Goal: Entertainment & Leisure: Consume media (video, audio)

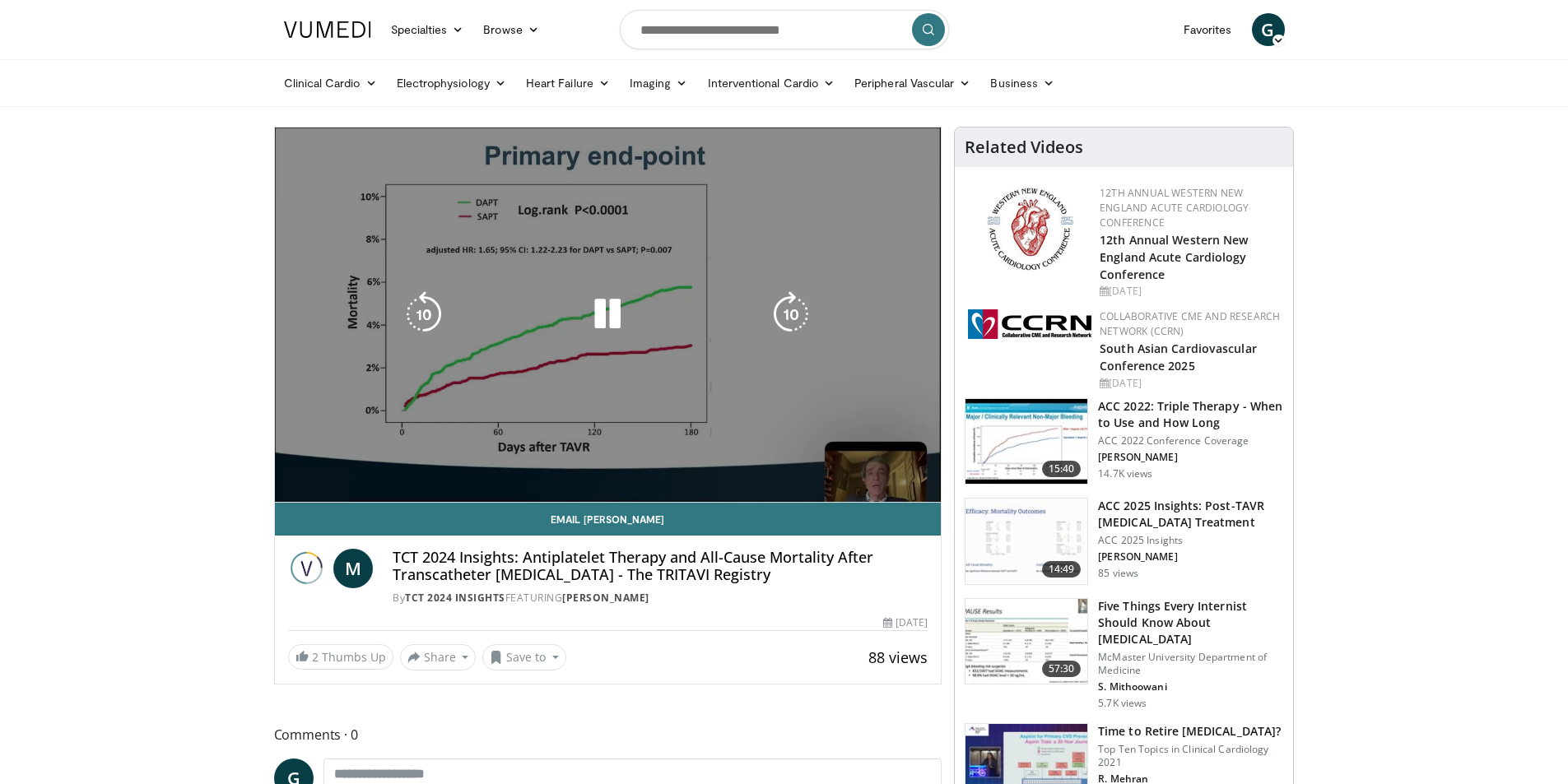
click at [295, 466] on div "10 seconds Tap to unmute" at bounding box center [607, 315] width 666 height 374
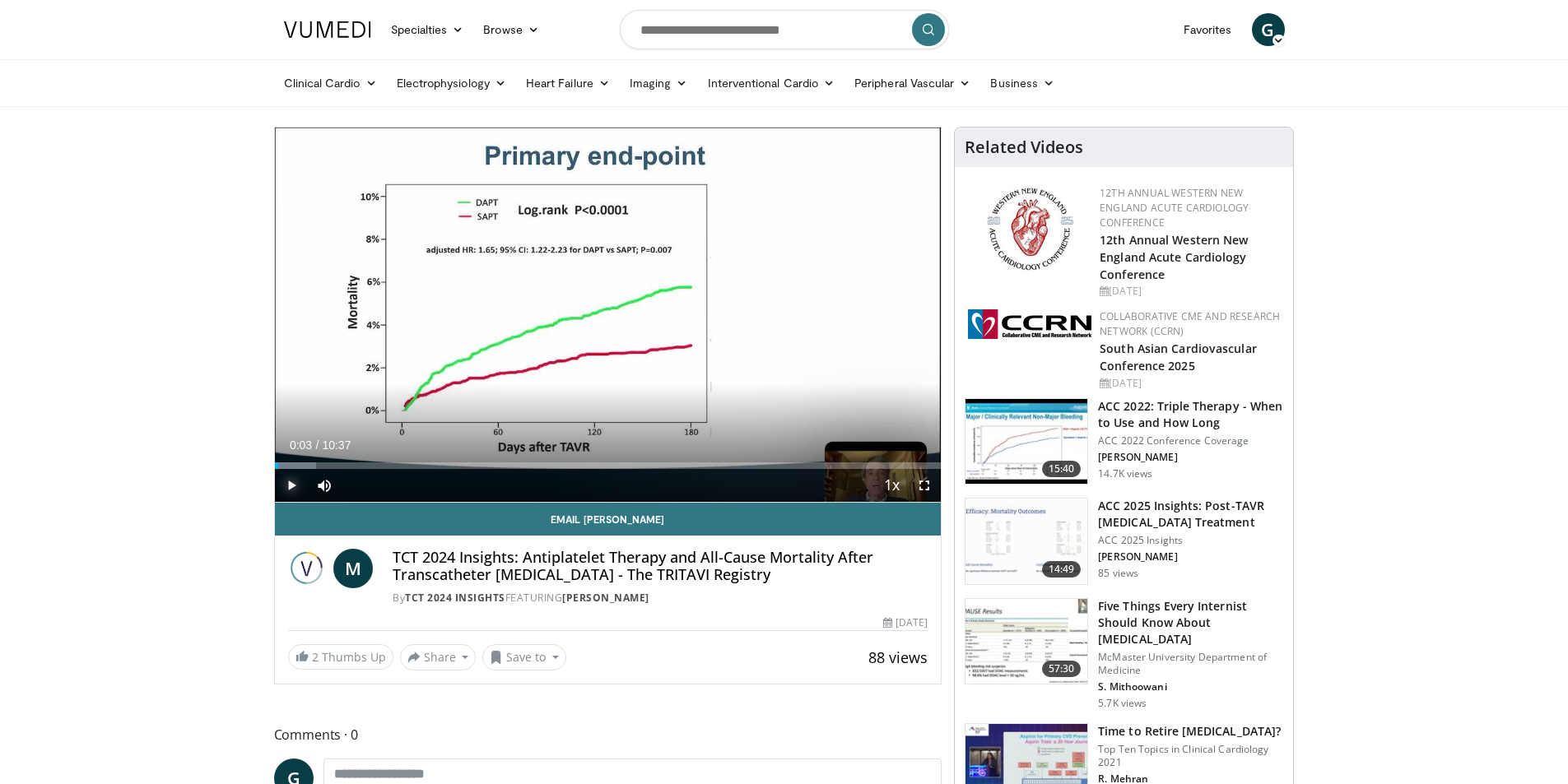
click at [290, 482] on span "Video Player" at bounding box center [290, 485] width 33 height 33
click at [919, 487] on span "Video Player" at bounding box center [924, 485] width 33 height 33
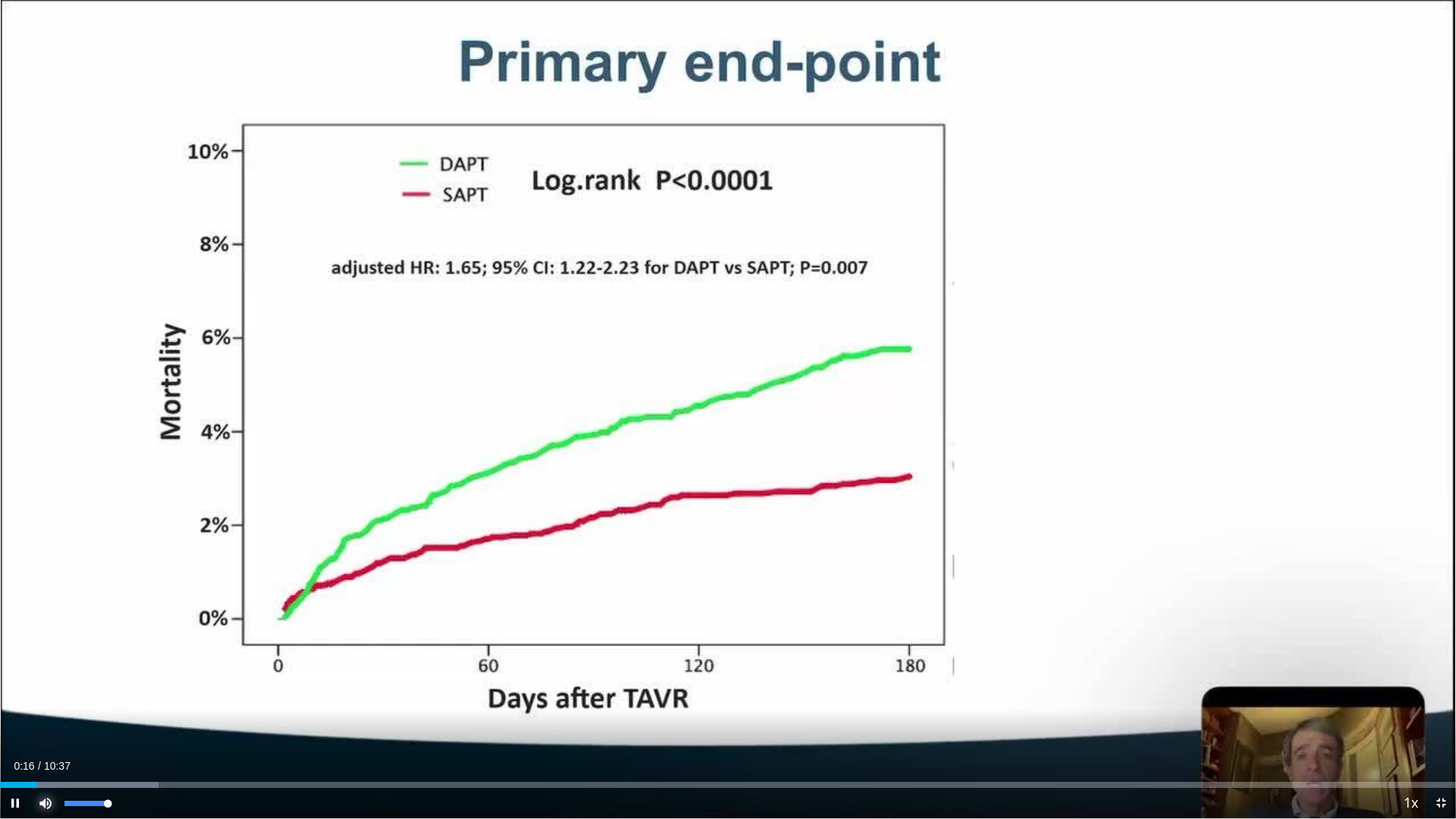
click at [57, 722] on span "Video Player" at bounding box center [45, 803] width 30 height 30
click at [92, 722] on div "63%" at bounding box center [86, 803] width 53 height 30
click at [89, 722] on div "Progress Bar" at bounding box center [90, 784] width 2 height 6
click at [72, 722] on div "18%" at bounding box center [85, 804] width 43 height 6
click at [85, 722] on div "35%" at bounding box center [85, 804] width 43 height 6
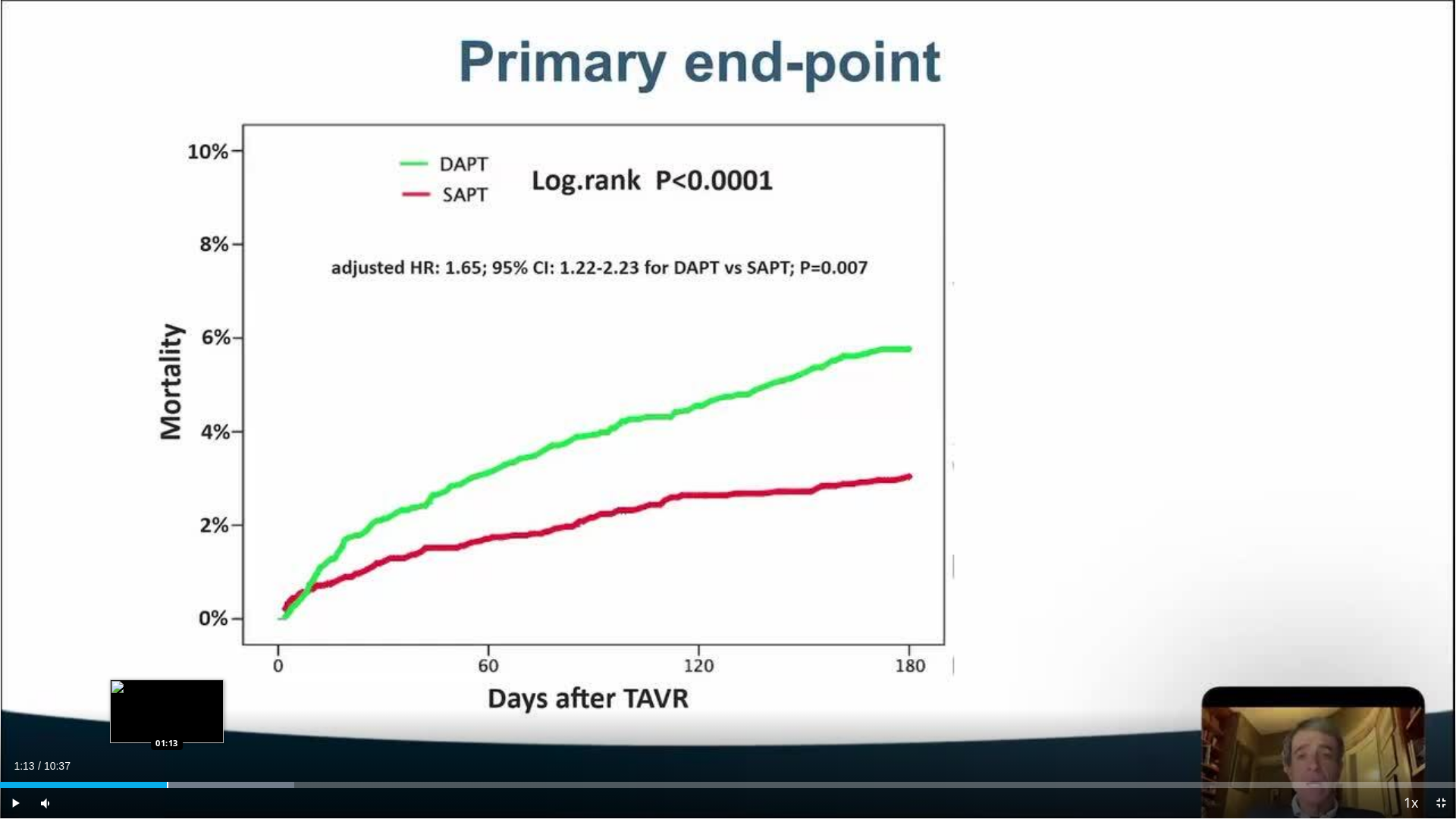
click at [167, 722] on div "Progress Bar" at bounding box center [167, 784] width 2 height 6
click at [209, 722] on div "Progress Bar" at bounding box center [208, 784] width 216 height 6
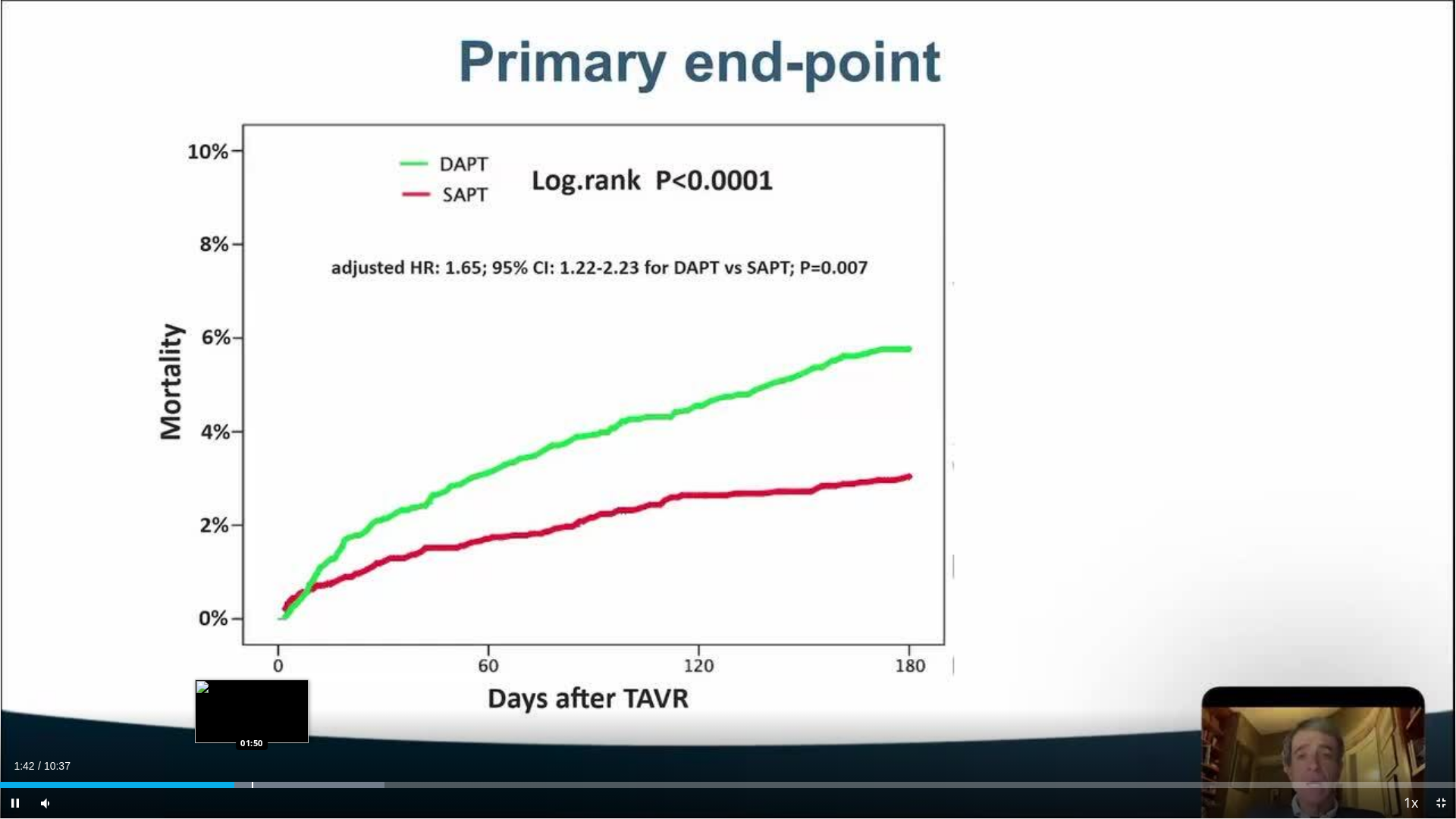
click at [251, 722] on div "Loaded : 26.43% 01:42 01:50" at bounding box center [728, 781] width 1456 height 15
click at [293, 722] on div "Current Time 1:50 / Duration 10:37 Pause Skip Backward Skip Forward Mute 63% Lo…" at bounding box center [728, 803] width 1456 height 30
click at [301, 722] on div "Loaded : 27.99% 02:11 02:11" at bounding box center [728, 781] width 1456 height 15
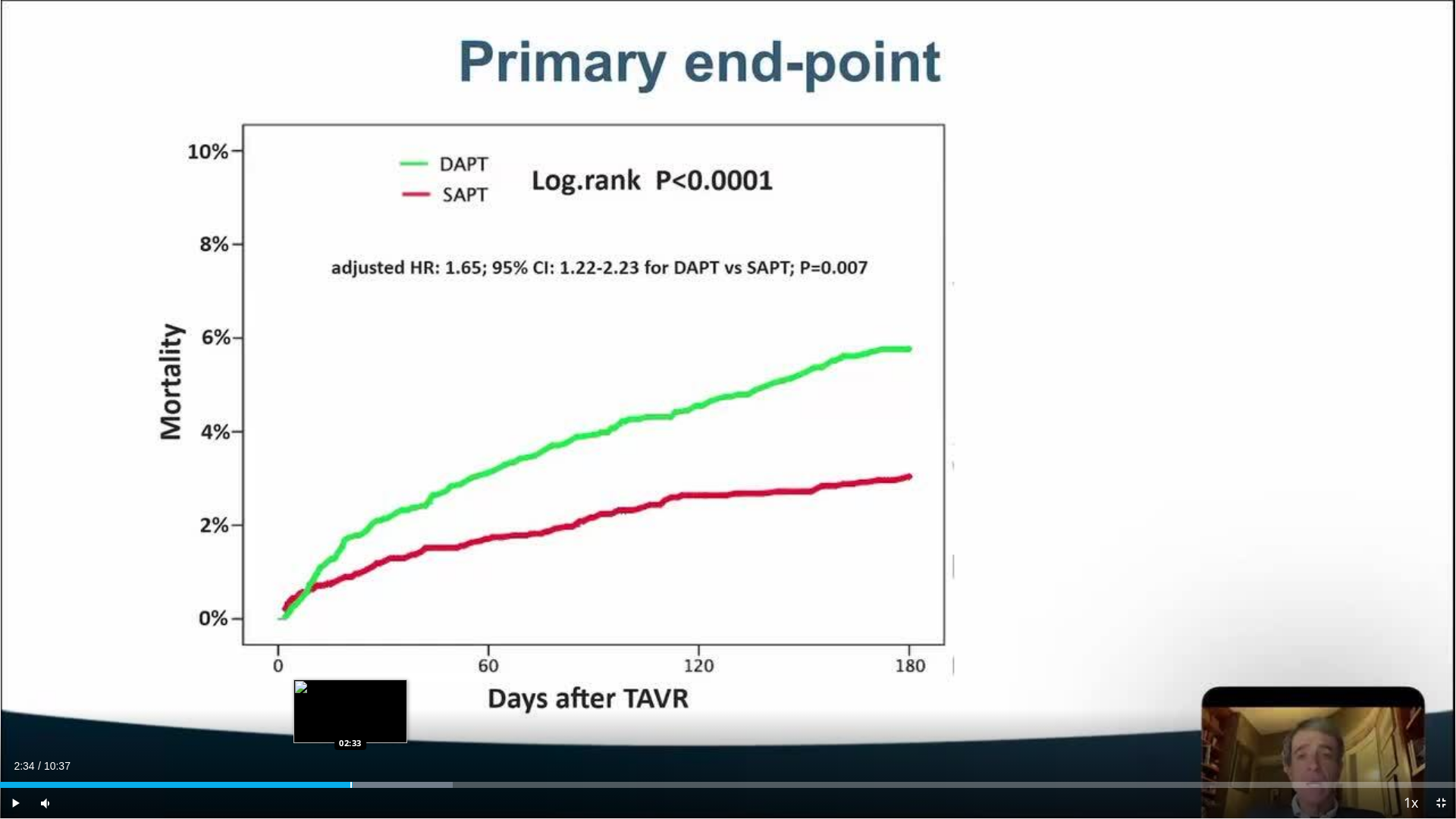
click at [353, 722] on div "Loaded : 31.10% 02:14 02:33" at bounding box center [728, 781] width 1456 height 15
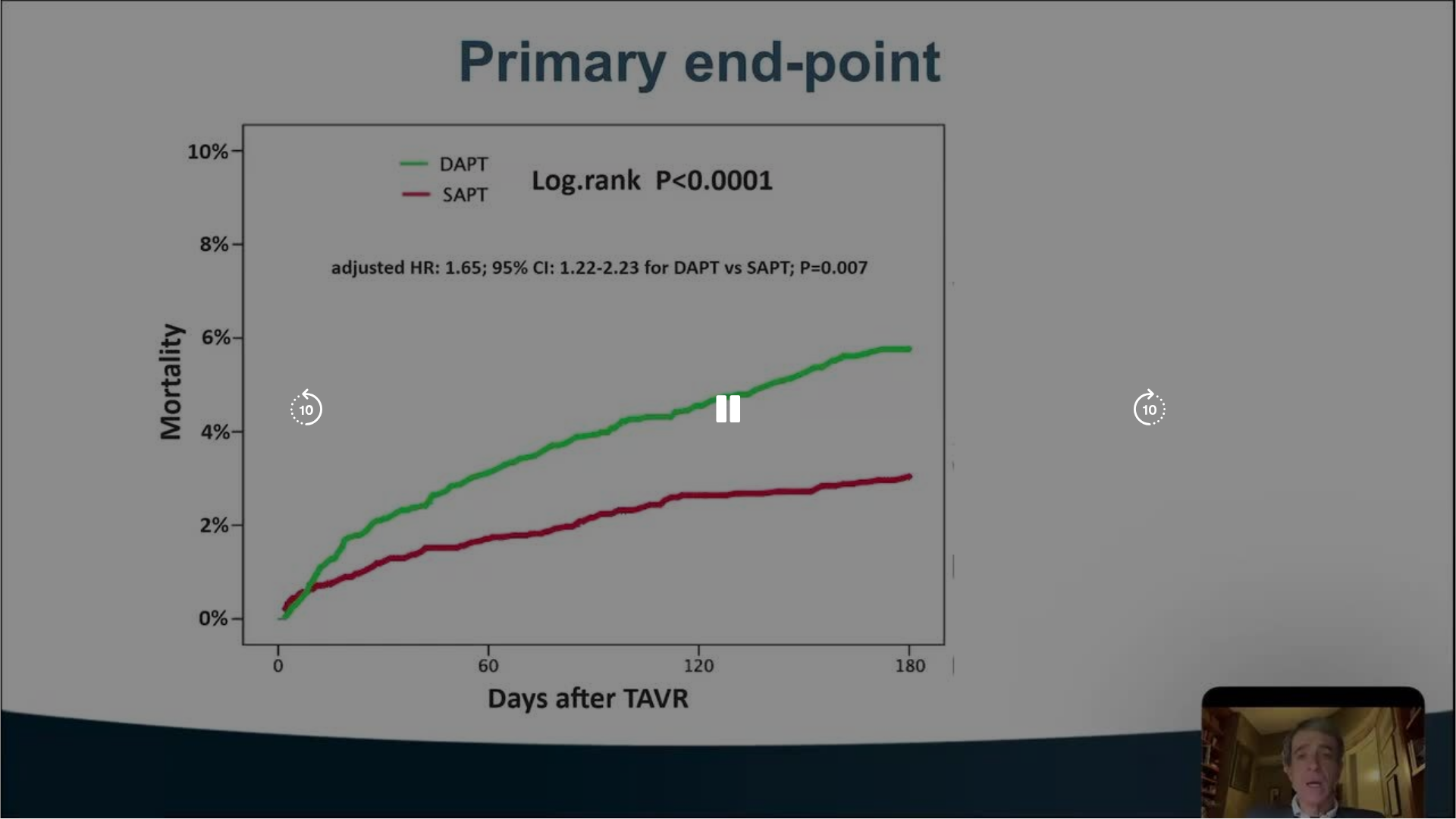
click at [404, 722] on video-js "**********" at bounding box center [728, 409] width 1456 height 819
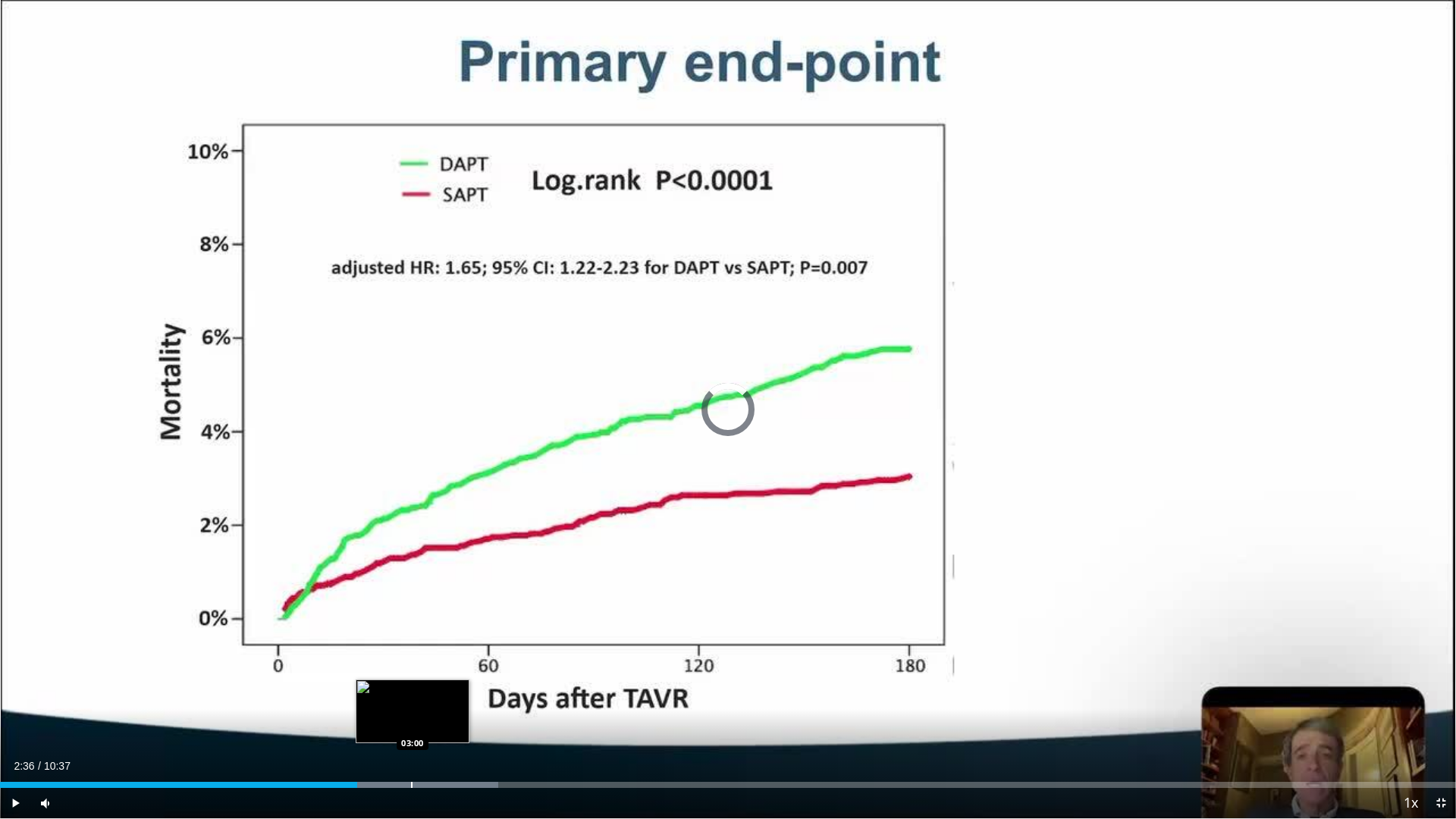
click at [411, 722] on div "Loaded : 34.21% 02:36 03:00" at bounding box center [728, 781] width 1456 height 15
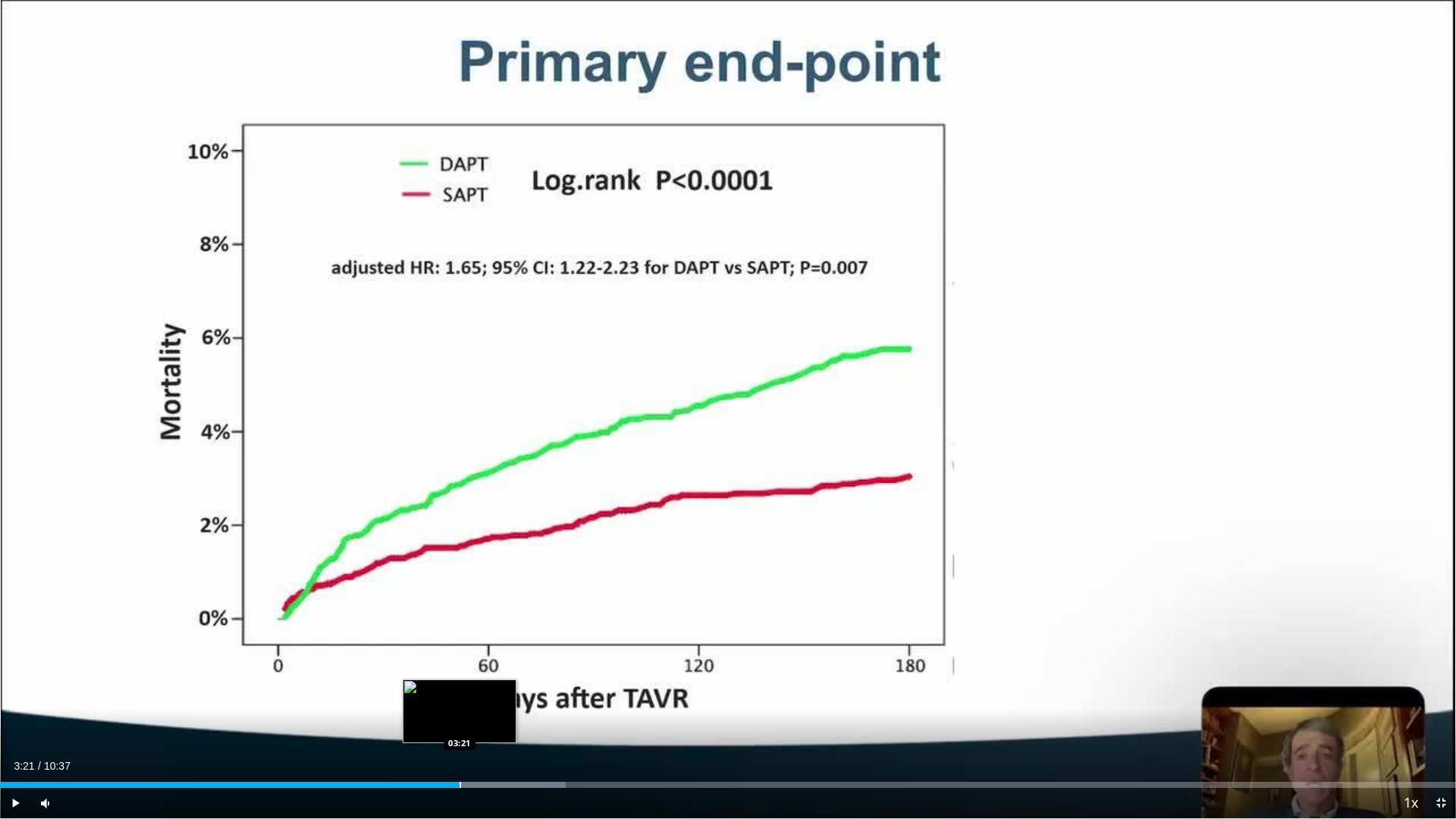
click at [459, 722] on div "Progress Bar" at bounding box center [460, 784] width 2 height 6
click at [508, 722] on div "Loaded : 38.87% 03:42 03:41" at bounding box center [728, 784] width 1456 height 6
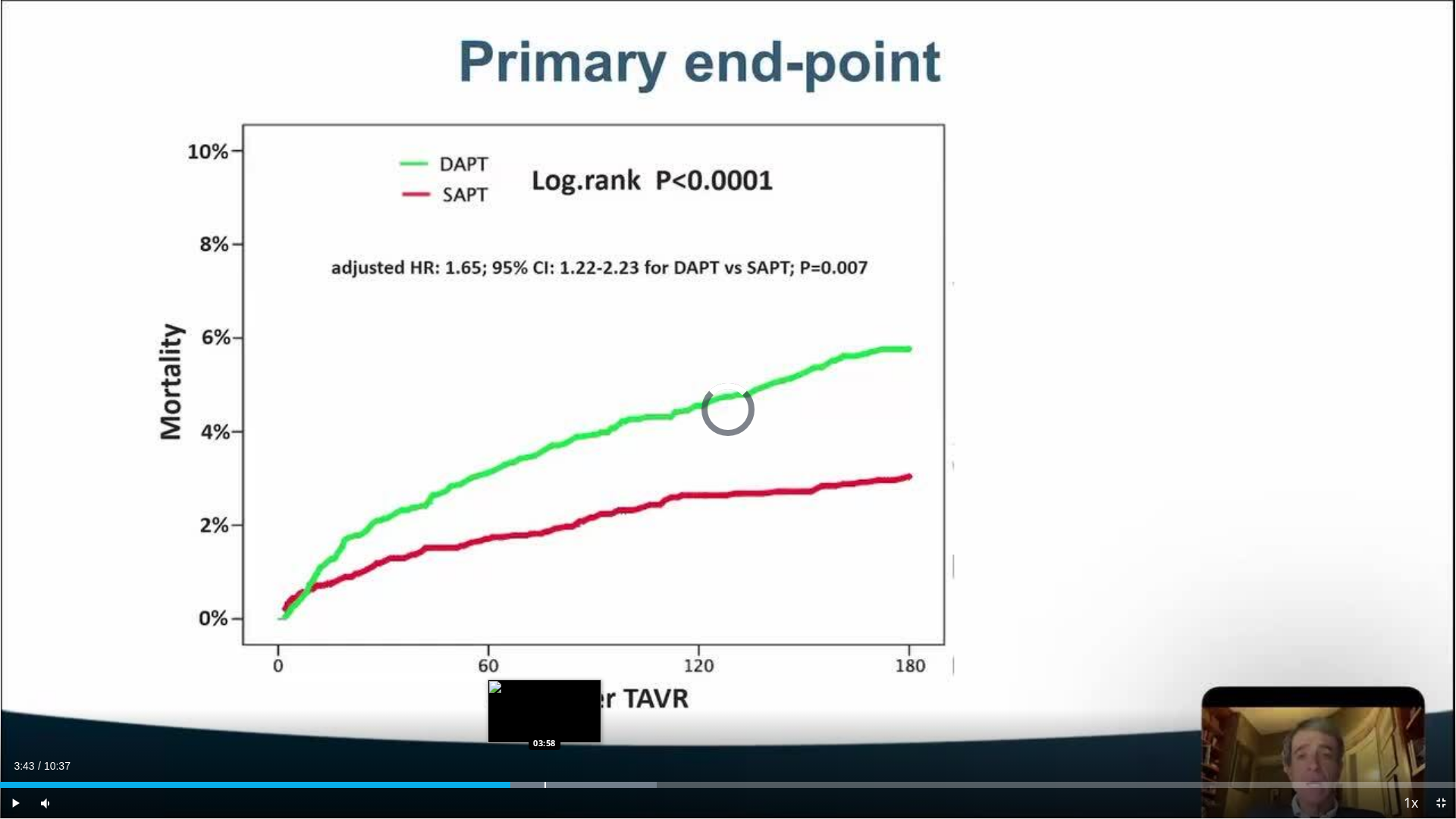
click at [545, 722] on div "Loaded : 45.10% 03:43 03:58" at bounding box center [728, 781] width 1456 height 15
click at [568, 722] on div "Loaded : 45.10% 03:59 04:08" at bounding box center [728, 781] width 1456 height 15
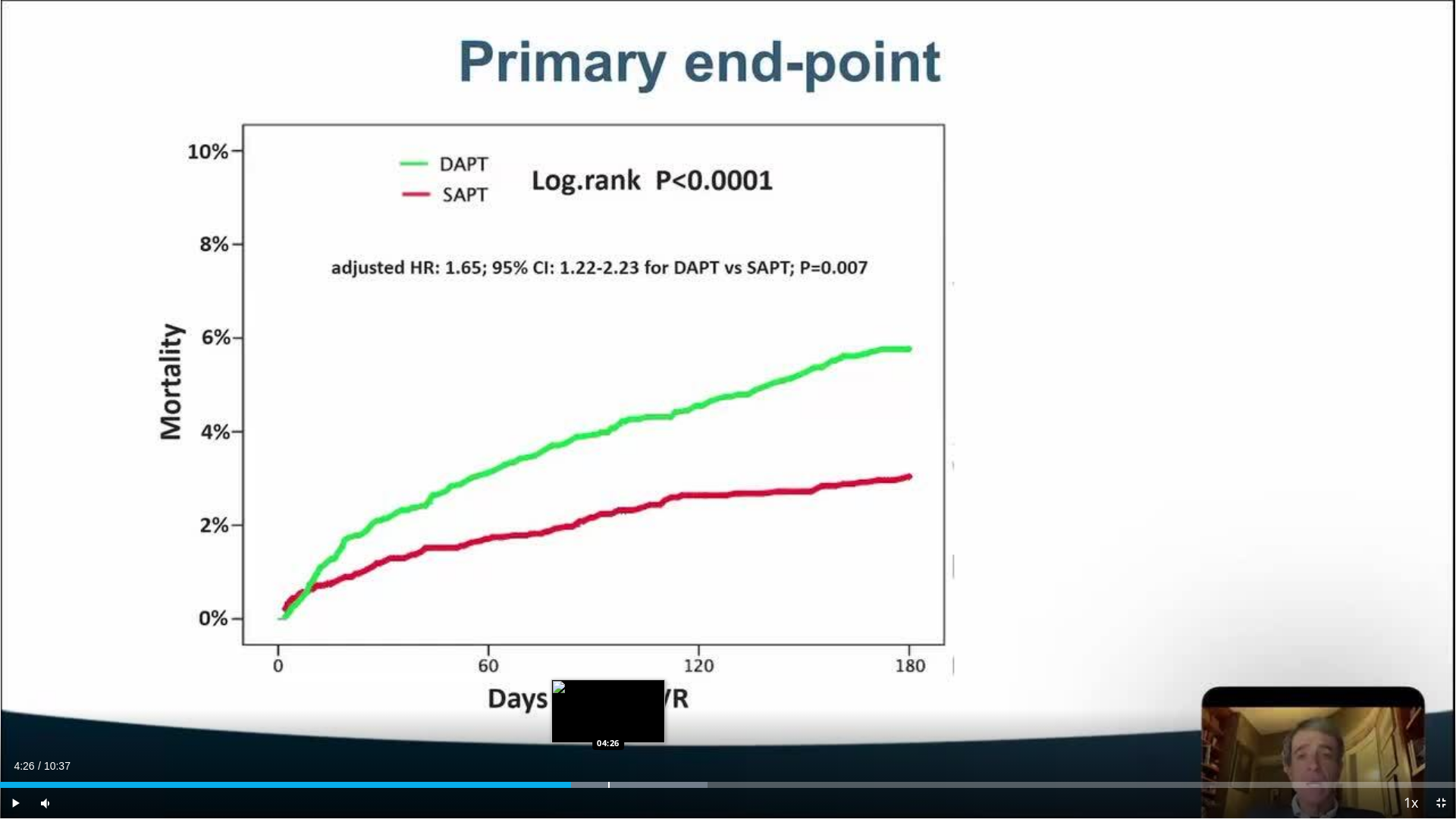
click at [608, 722] on div "Loaded : 48.61% 04:26 04:26" at bounding box center [728, 784] width 1456 height 6
click at [654, 722] on div "Progress Bar" at bounding box center [633, 784] width 181 height 6
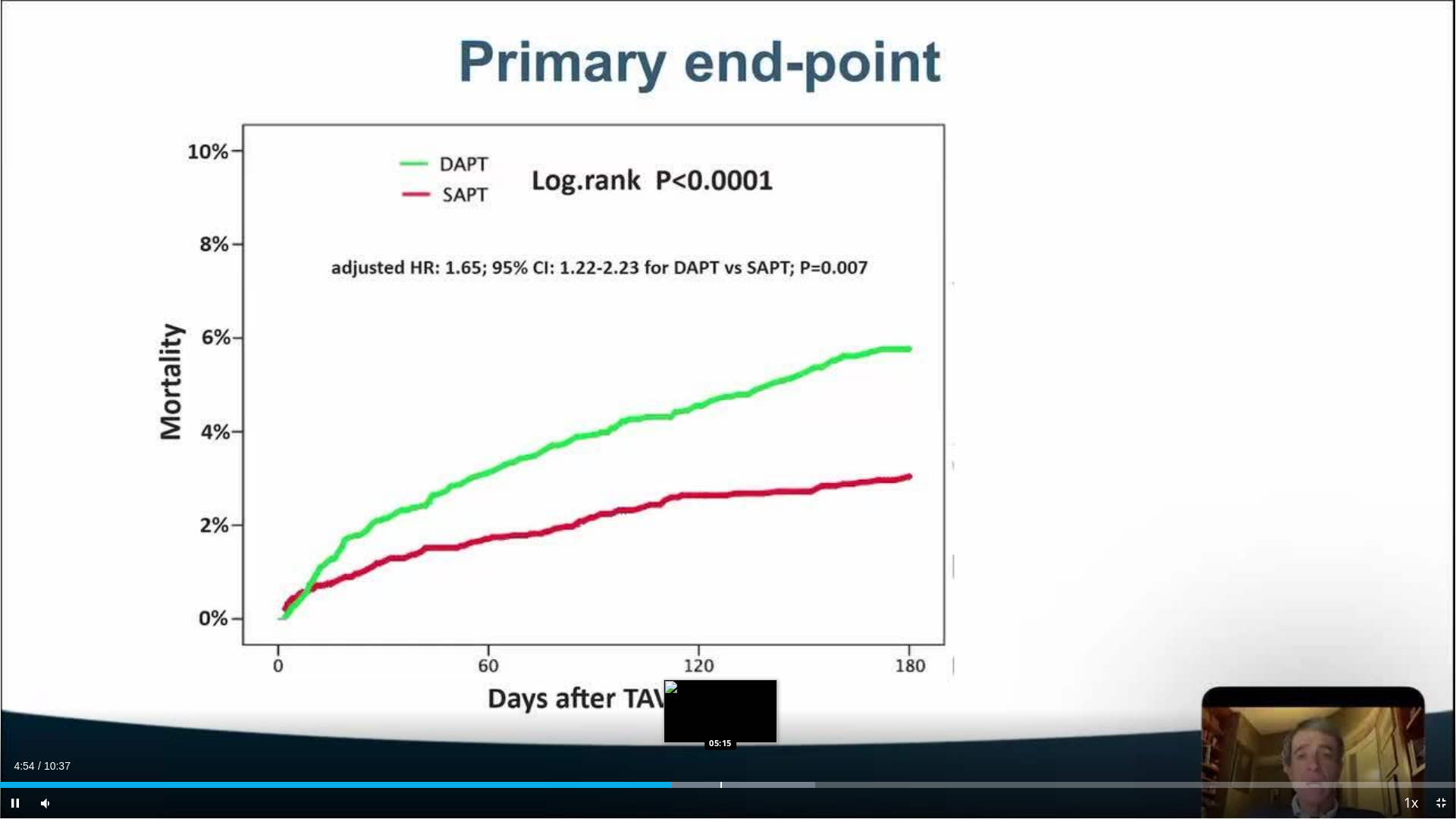
click at [720, 722] on div "Loaded : 55.98% 04:54 05:15" at bounding box center [728, 781] width 1456 height 15
click at [759, 722] on div "Loaded : 60.65% 05:24 05:38" at bounding box center [728, 784] width 1456 height 6
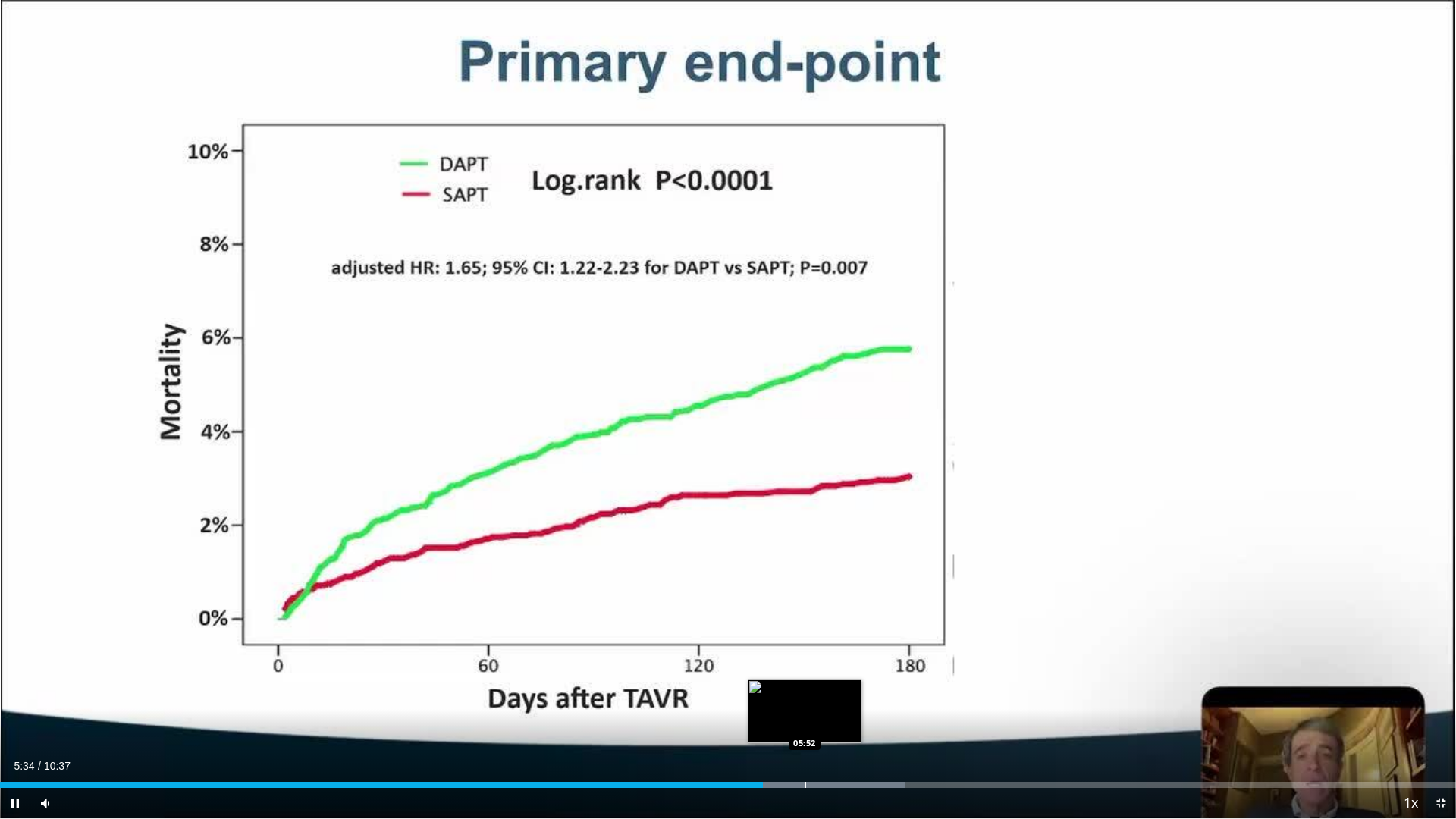
click at [804, 722] on div "Loaded : 62.21% 05:34 05:52" at bounding box center [728, 781] width 1456 height 15
click at [836, 722] on div "Loaded : 63.76% 05:53 06:06" at bounding box center [728, 781] width 1456 height 15
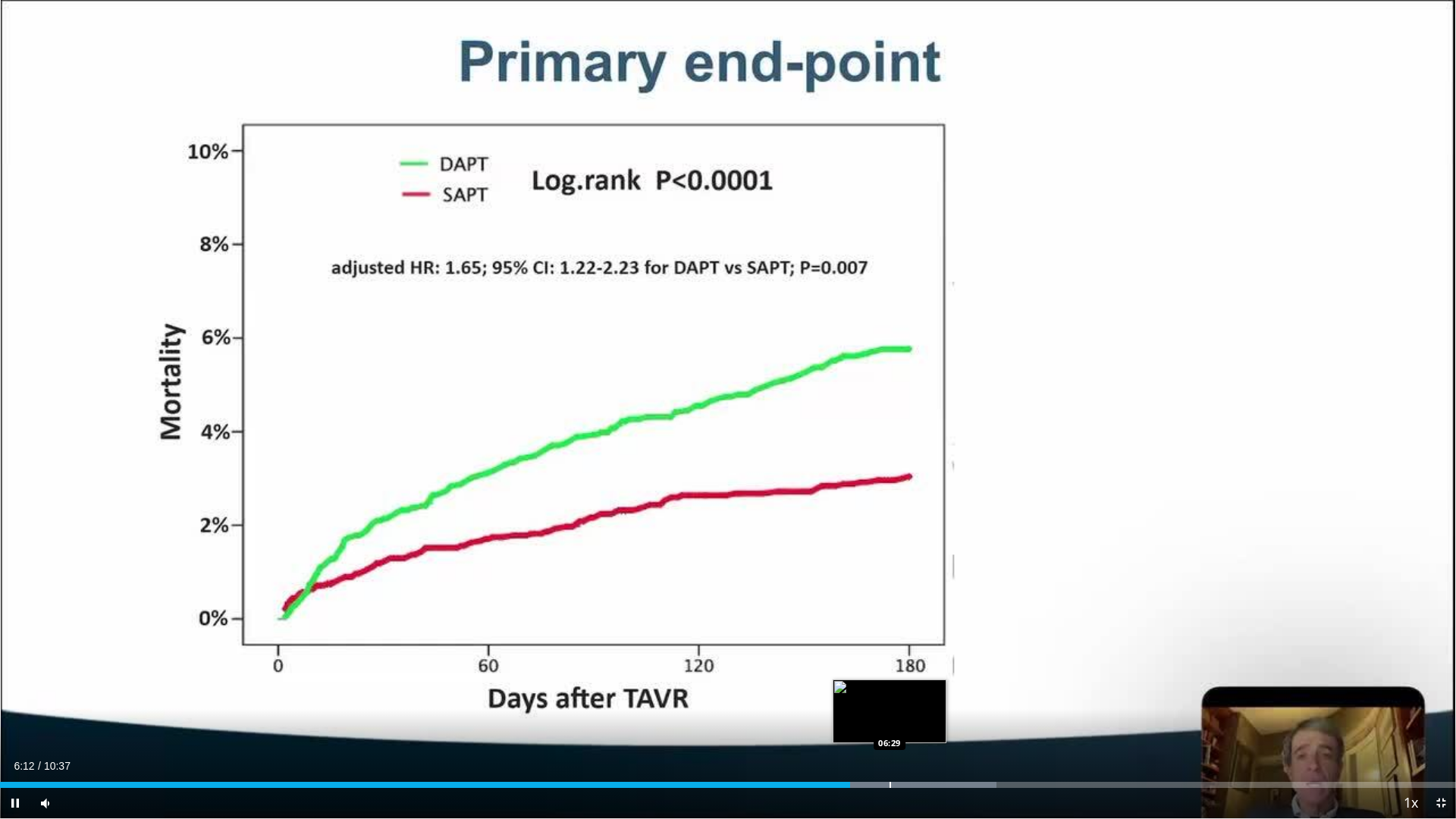
click at [889, 722] on div "Progress Bar" at bounding box center [890, 784] width 2 height 6
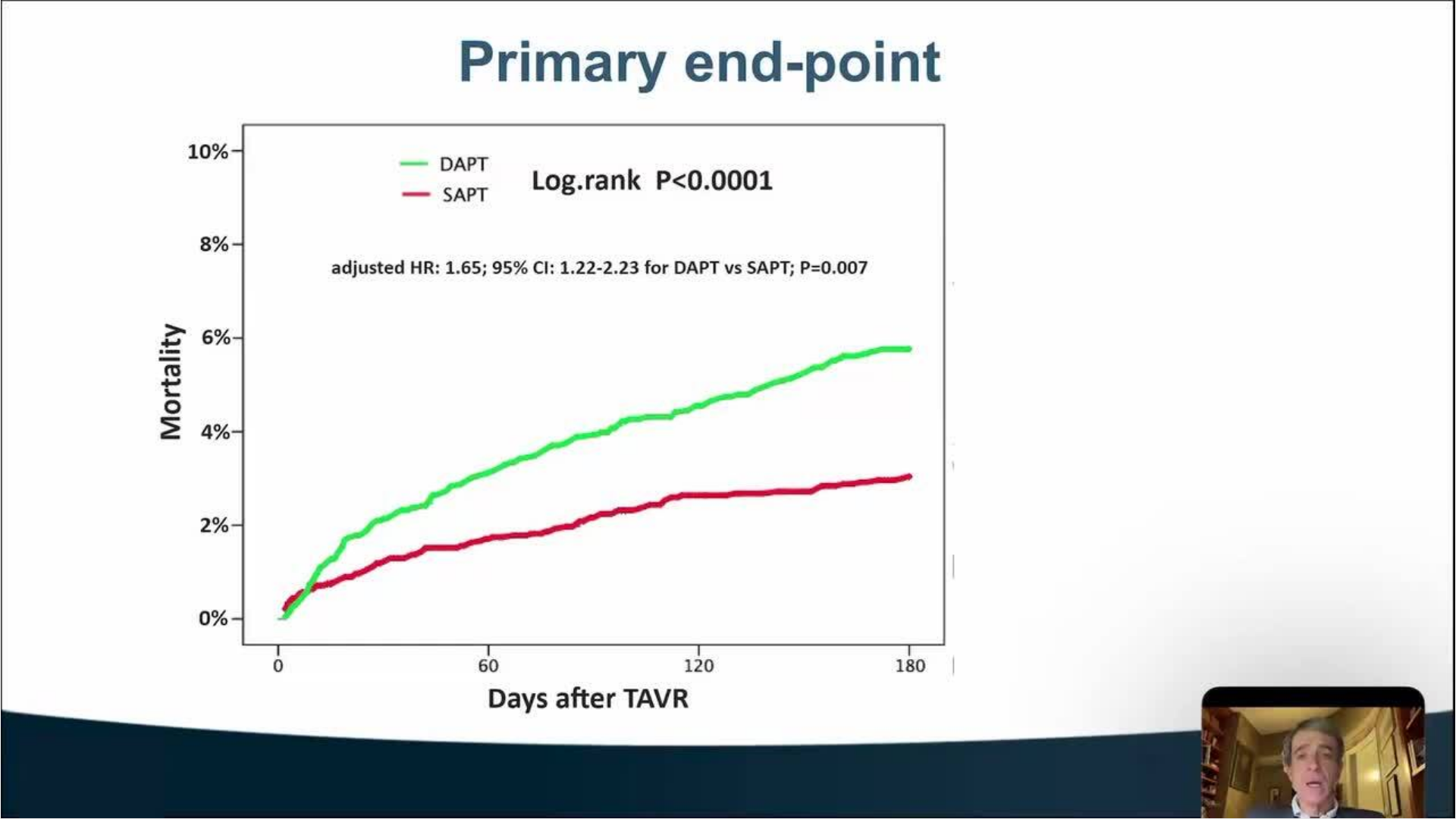
click at [948, 722] on video-js "**********" at bounding box center [728, 409] width 1456 height 819
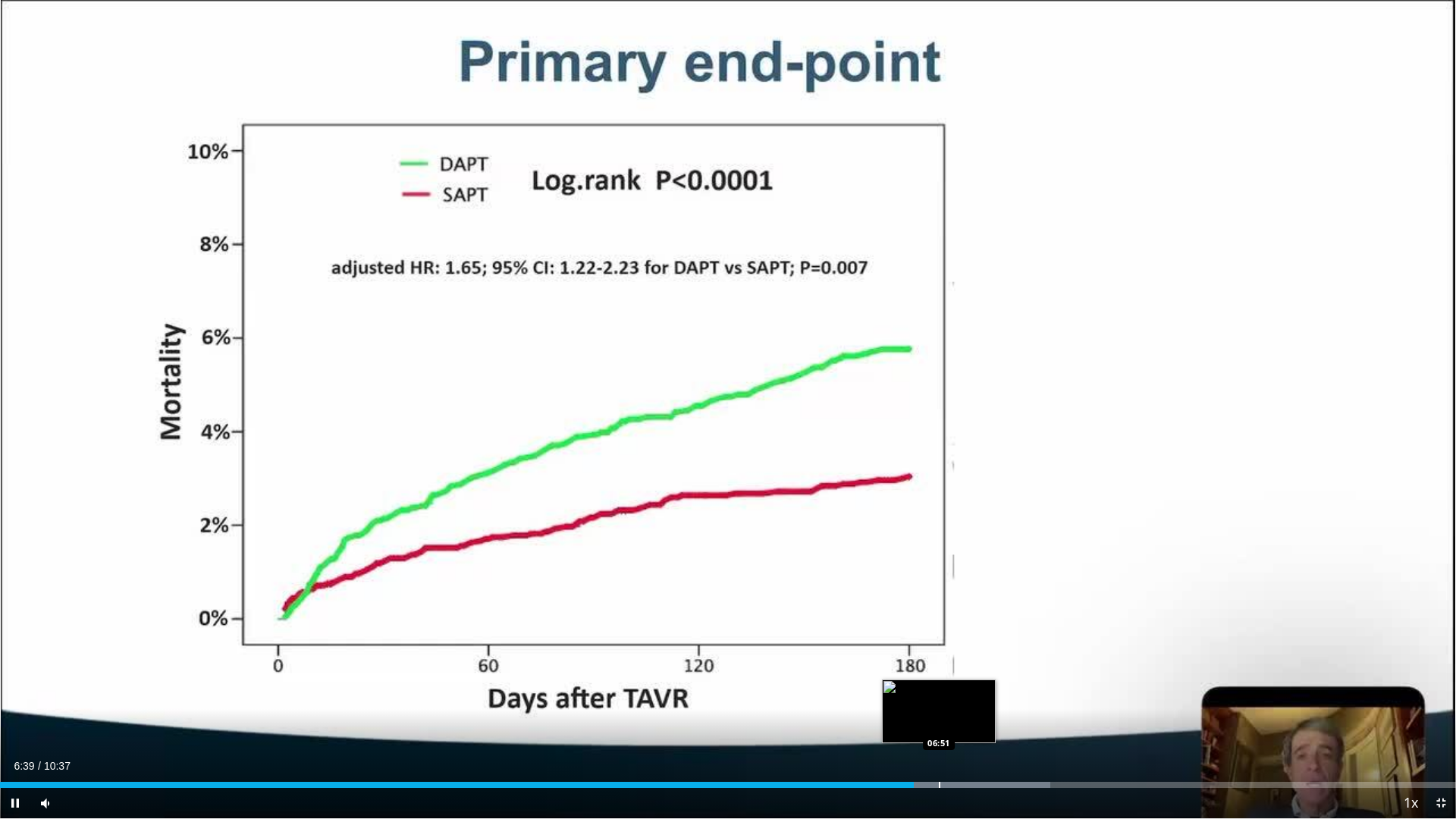
click at [939, 722] on div "Loaded : 72.13% 06:40 06:51" at bounding box center [728, 781] width 1456 height 15
click at [980, 722] on div "Progress Bar" at bounding box center [979, 784] width 215 height 6
click at [995, 722] on div "Progress Bar" at bounding box center [996, 784] width 2 height 6
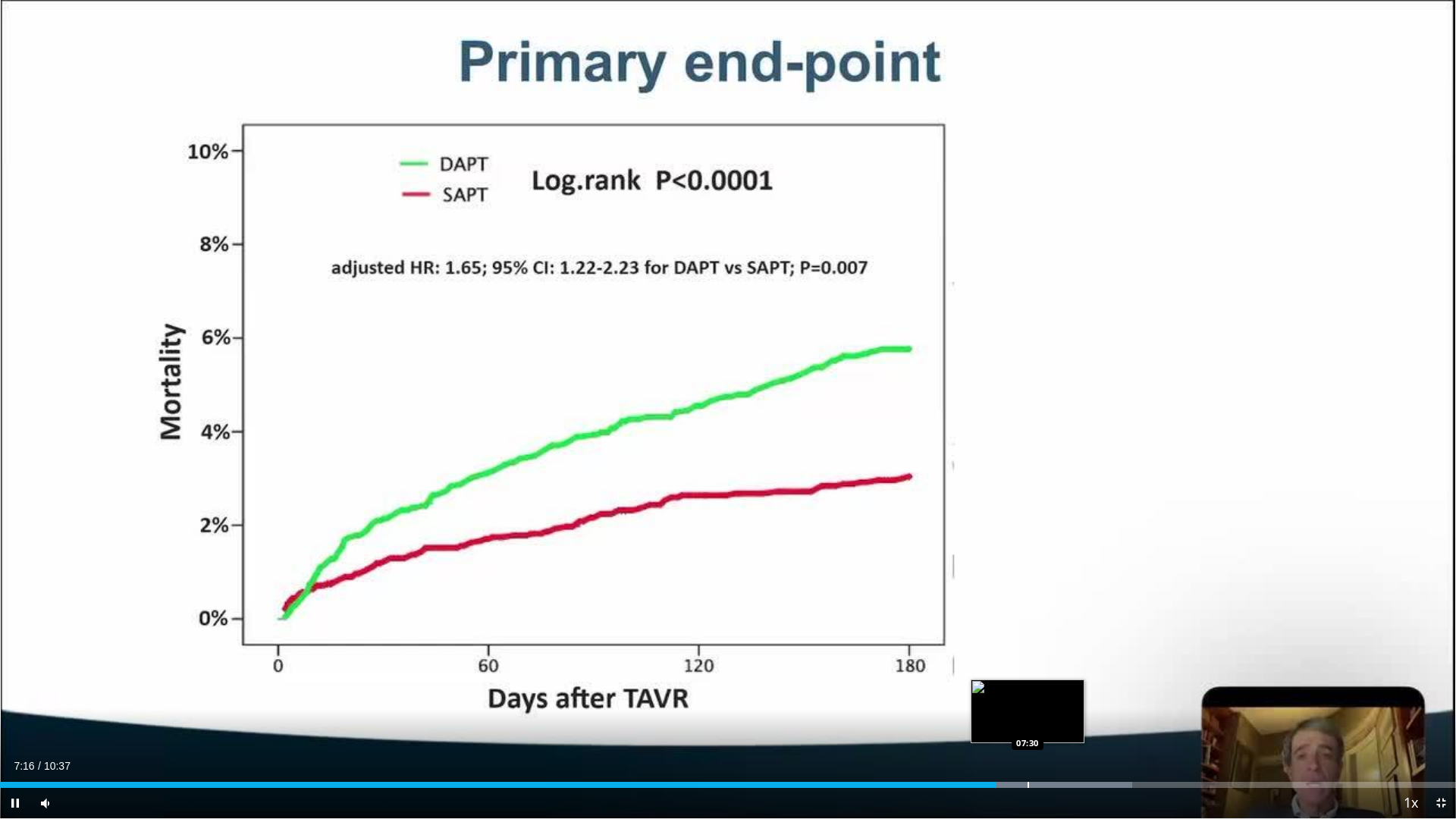
click at [1028, 722] on div "Progress Bar" at bounding box center [1028, 784] width 2 height 6
click at [1057, 722] on div "Progress Bar" at bounding box center [1058, 784] width 2 height 6
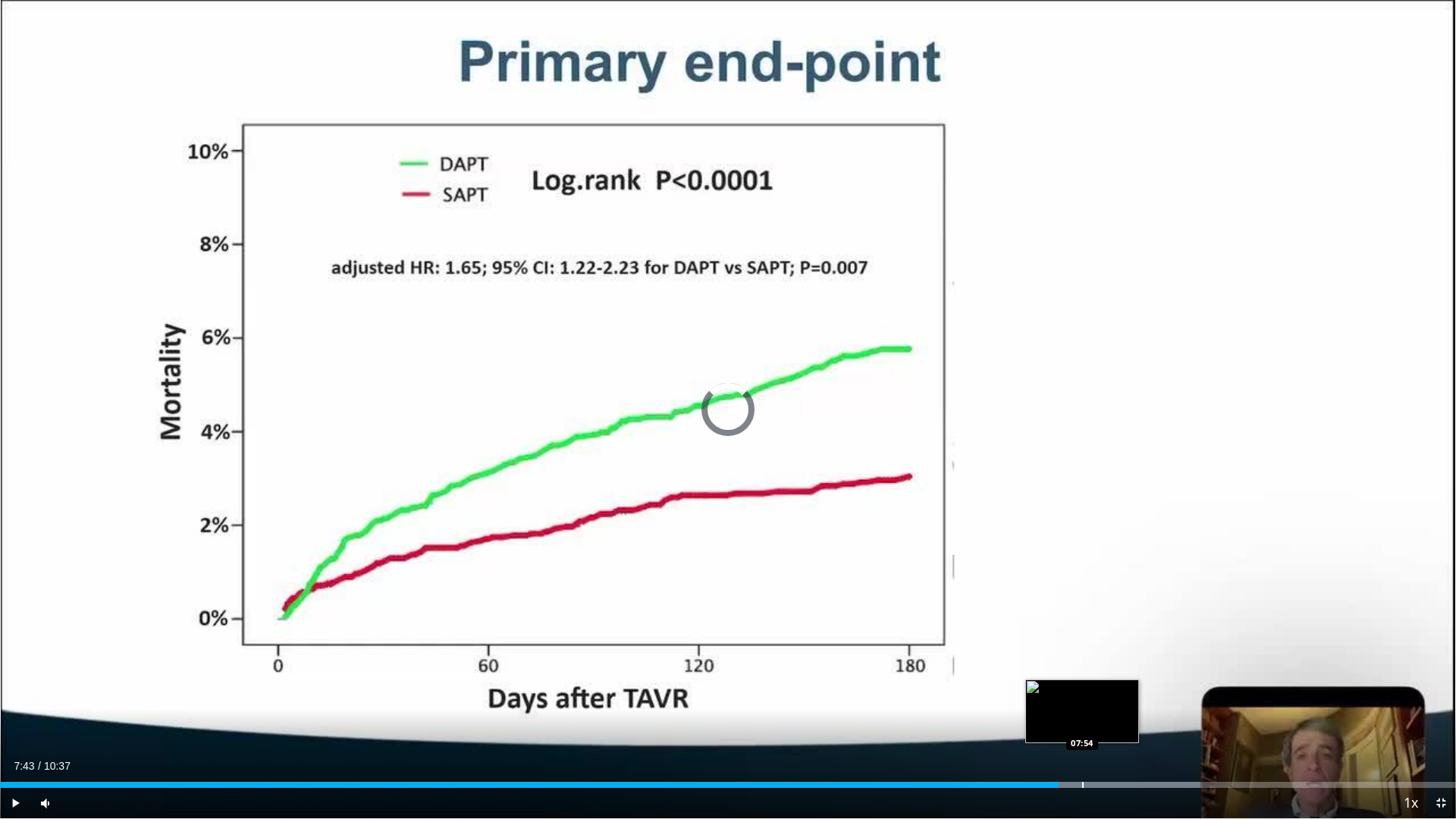
click at [1083, 722] on div "Progress Bar" at bounding box center [1083, 784] width 2 height 6
click at [1131, 722] on div "Loaded : 84.67% 08:15 08:15" at bounding box center [728, 781] width 1456 height 15
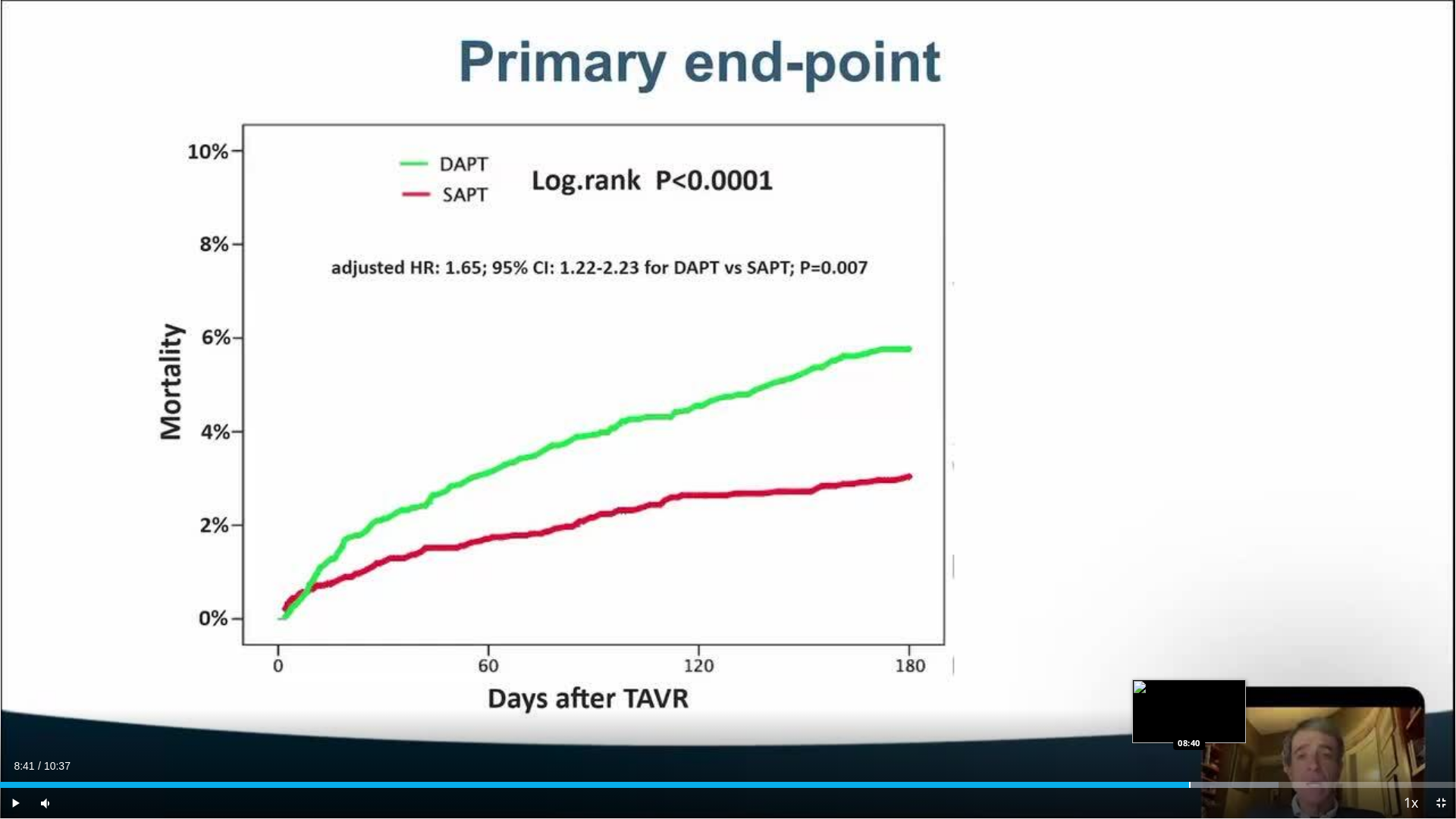
click at [1189, 722] on div "Progress Bar" at bounding box center [1189, 784] width 2 height 6
click at [1224, 722] on div "Progress Bar" at bounding box center [1223, 784] width 2 height 6
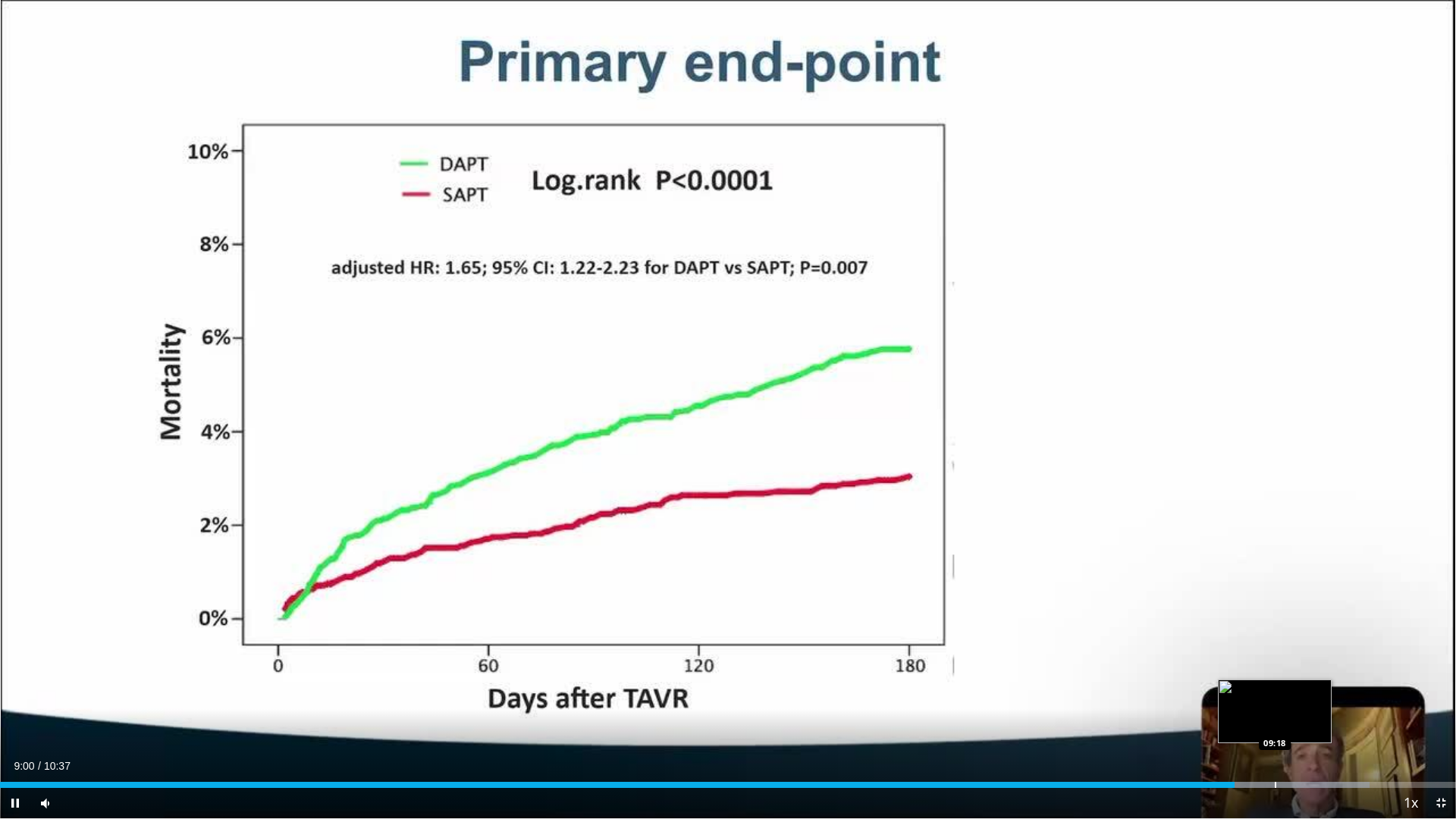
click at [1276, 722] on div "Loaded : 94.08% 09:00 09:18" at bounding box center [728, 781] width 1456 height 15
click at [1346, 722] on div "Loaded : 97.22% 09:20 09:49" at bounding box center [728, 781] width 1456 height 15
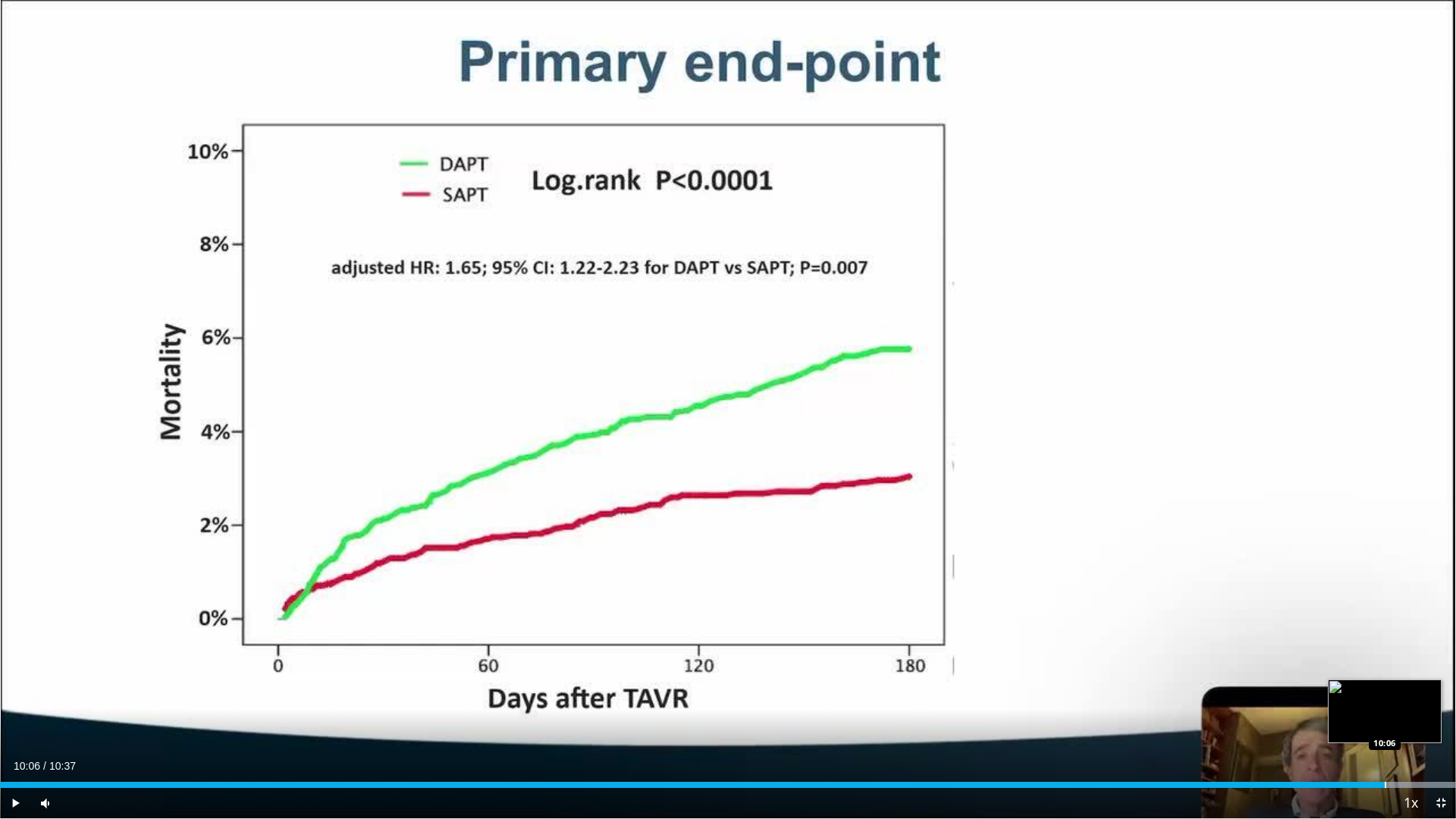
click at [1385, 722] on div "Progress Bar" at bounding box center [1385, 784] width 2 height 6
click at [1410, 722] on div "Progress Bar" at bounding box center [1367, 784] width 177 height 6
click at [1440, 722] on div "Progress Bar" at bounding box center [1441, 784] width 2 height 6
click at [1444, 722] on span "Video Player" at bounding box center [1440, 803] width 30 height 30
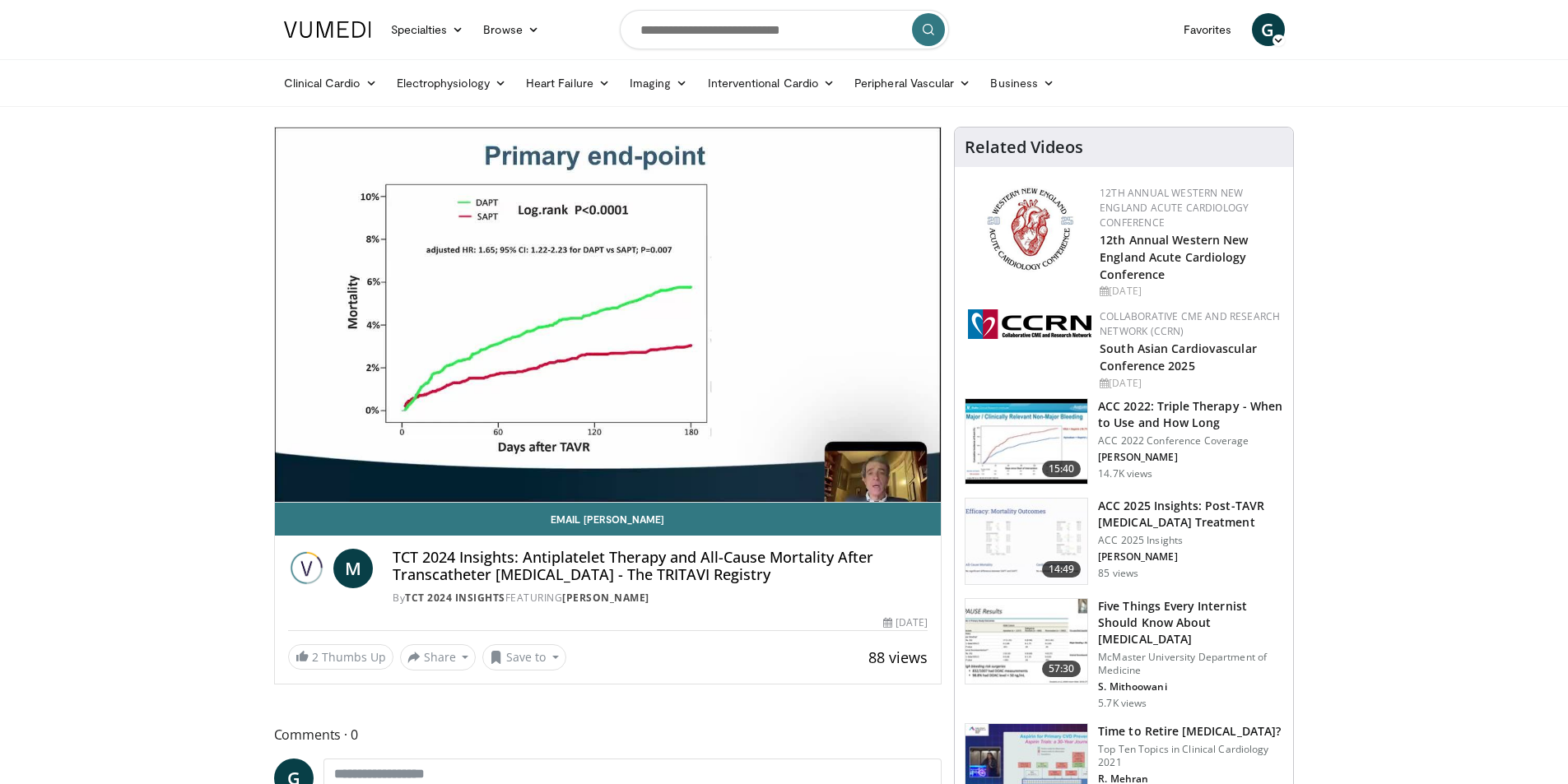
click at [1219, 518] on h3 "ACC 2025 Insights: Post-TAVR [MEDICAL_DATA] Treatment" at bounding box center [1190, 513] width 185 height 33
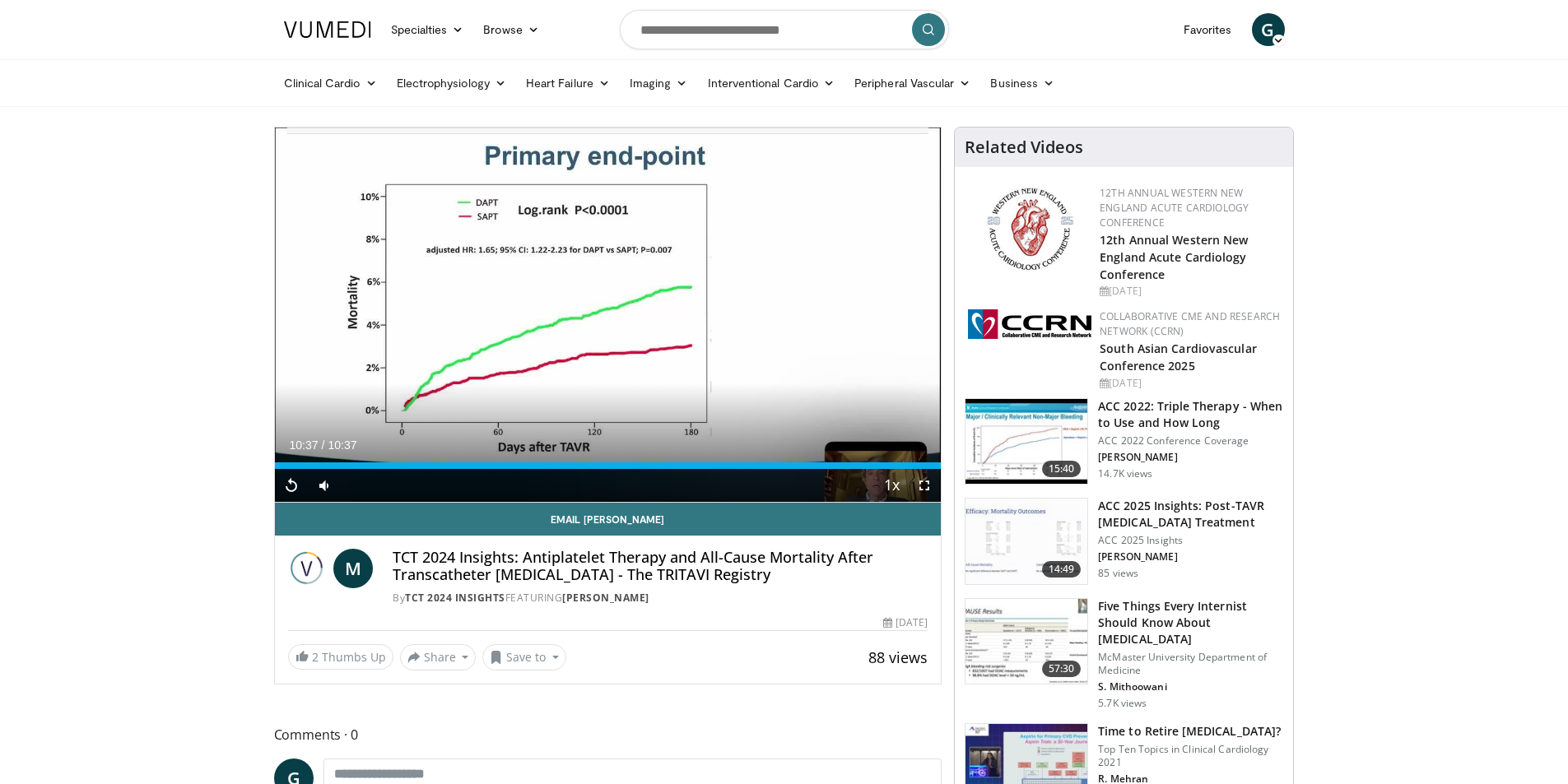
click at [1149, 514] on h3 "ACC 2025 Insights: Post-TAVR [MEDICAL_DATA] Treatment" at bounding box center [1190, 513] width 185 height 33
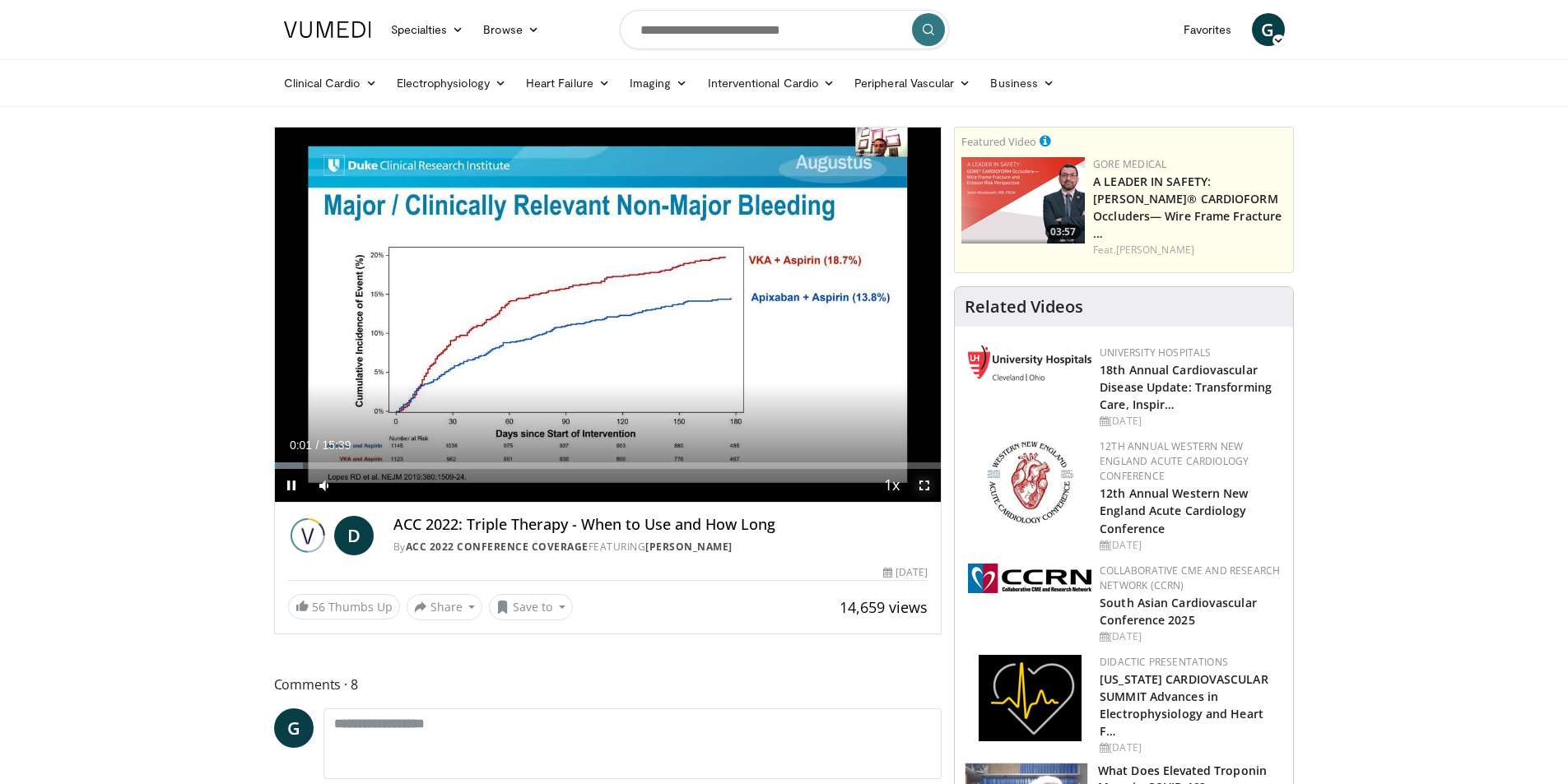
click at [921, 480] on span "Video Player" at bounding box center [924, 485] width 33 height 33
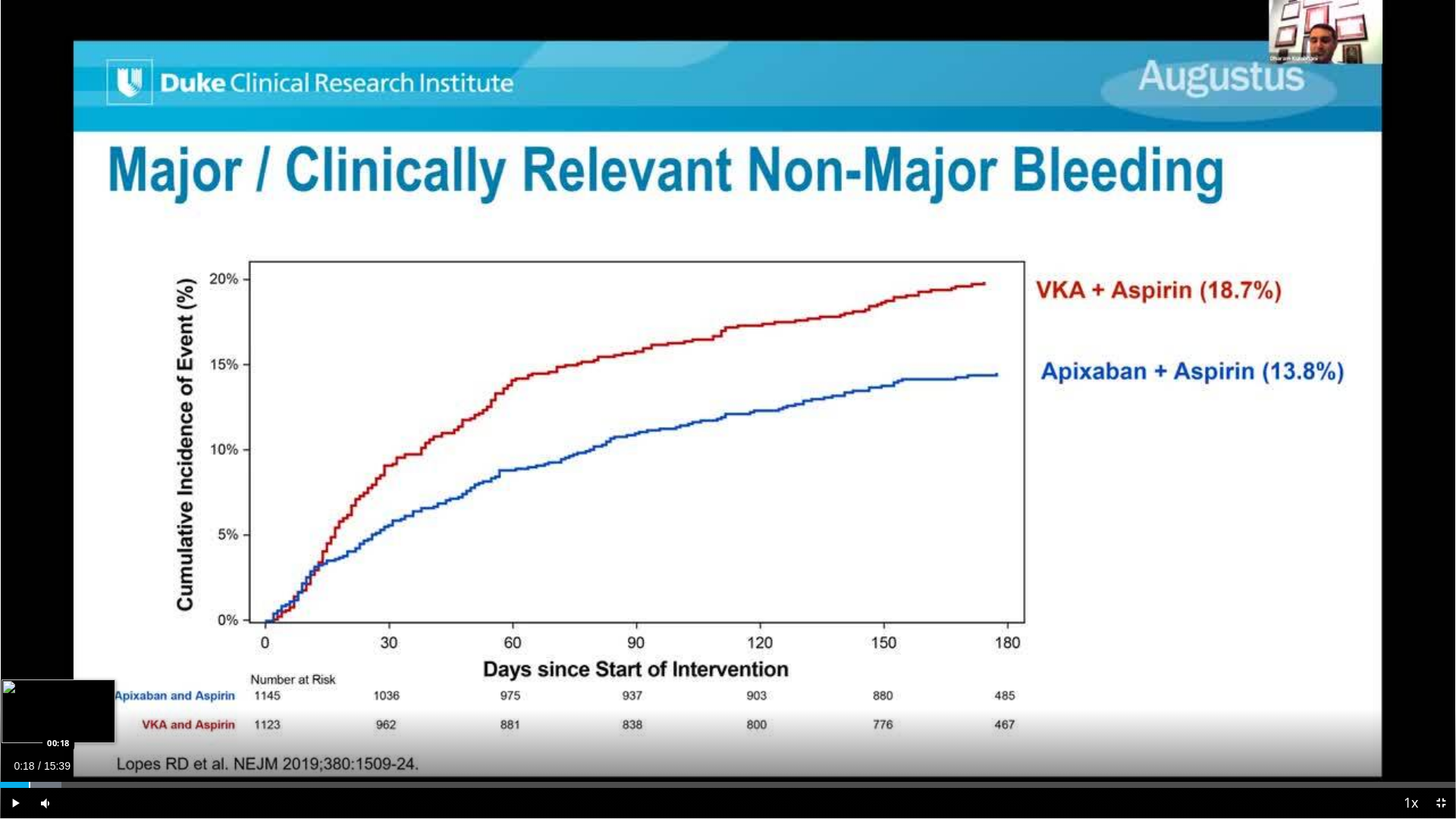
click at [28, 722] on div "Progress Bar" at bounding box center [29, 784] width 2 height 6
click at [50, 722] on div "Progress Bar" at bounding box center [51, 784] width 2 height 6
click at [93, 722] on div "Loaded : 10.61% 00:38 01:00" at bounding box center [728, 781] width 1456 height 15
click at [130, 722] on div "Loaded : 13.80% 01:24 01:24" at bounding box center [728, 784] width 1456 height 6
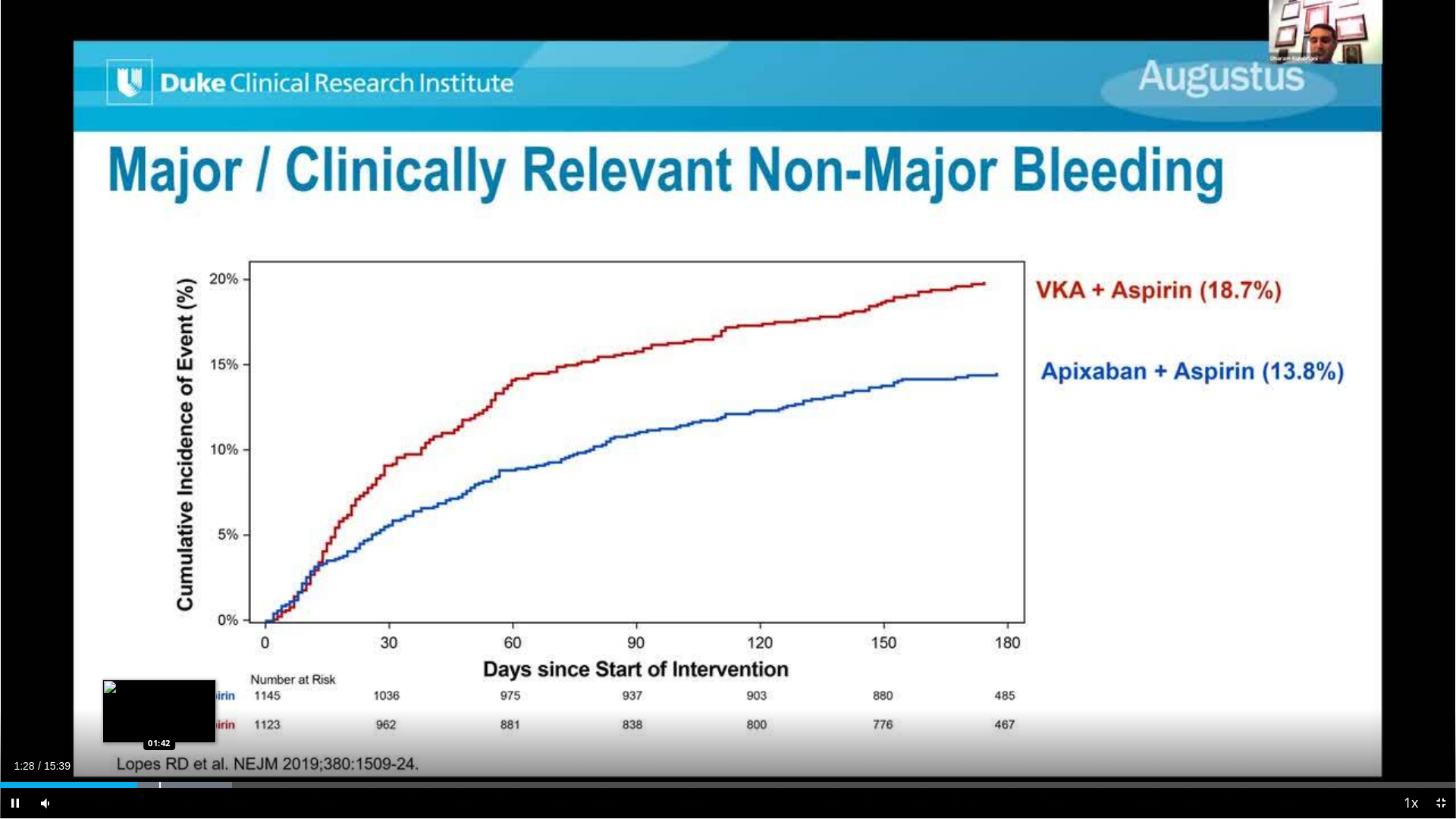
click at [159, 722] on div "Progress Bar" at bounding box center [160, 784] width 2 height 6
click at [202, 722] on div "Progress Bar" at bounding box center [194, 784] width 138 height 6
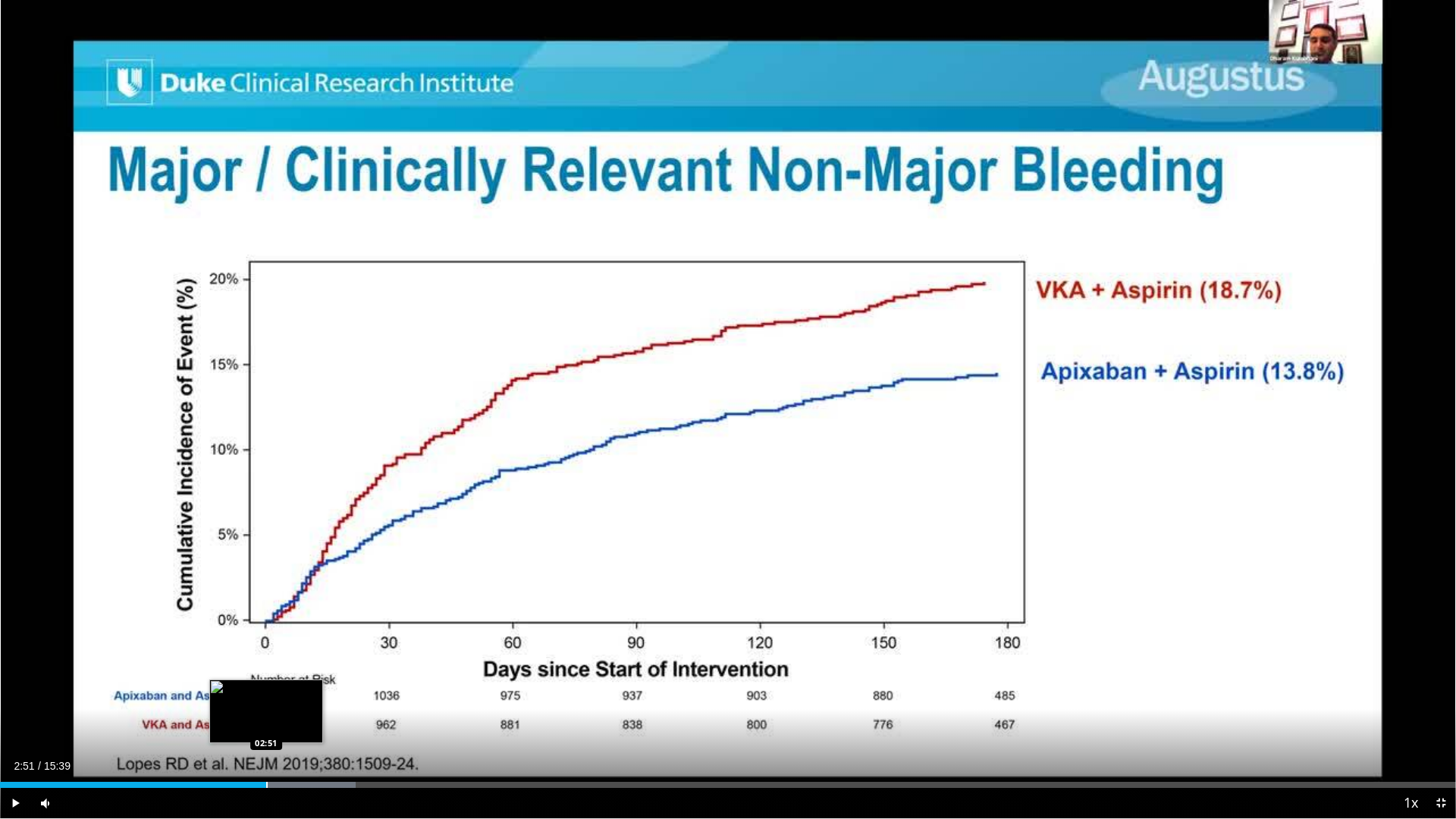
click at [266, 722] on div "Loaded : 24.42% 02:51 02:51" at bounding box center [728, 781] width 1456 height 15
click at [304, 722] on div "Progress Bar" at bounding box center [304, 784] width 2 height 6
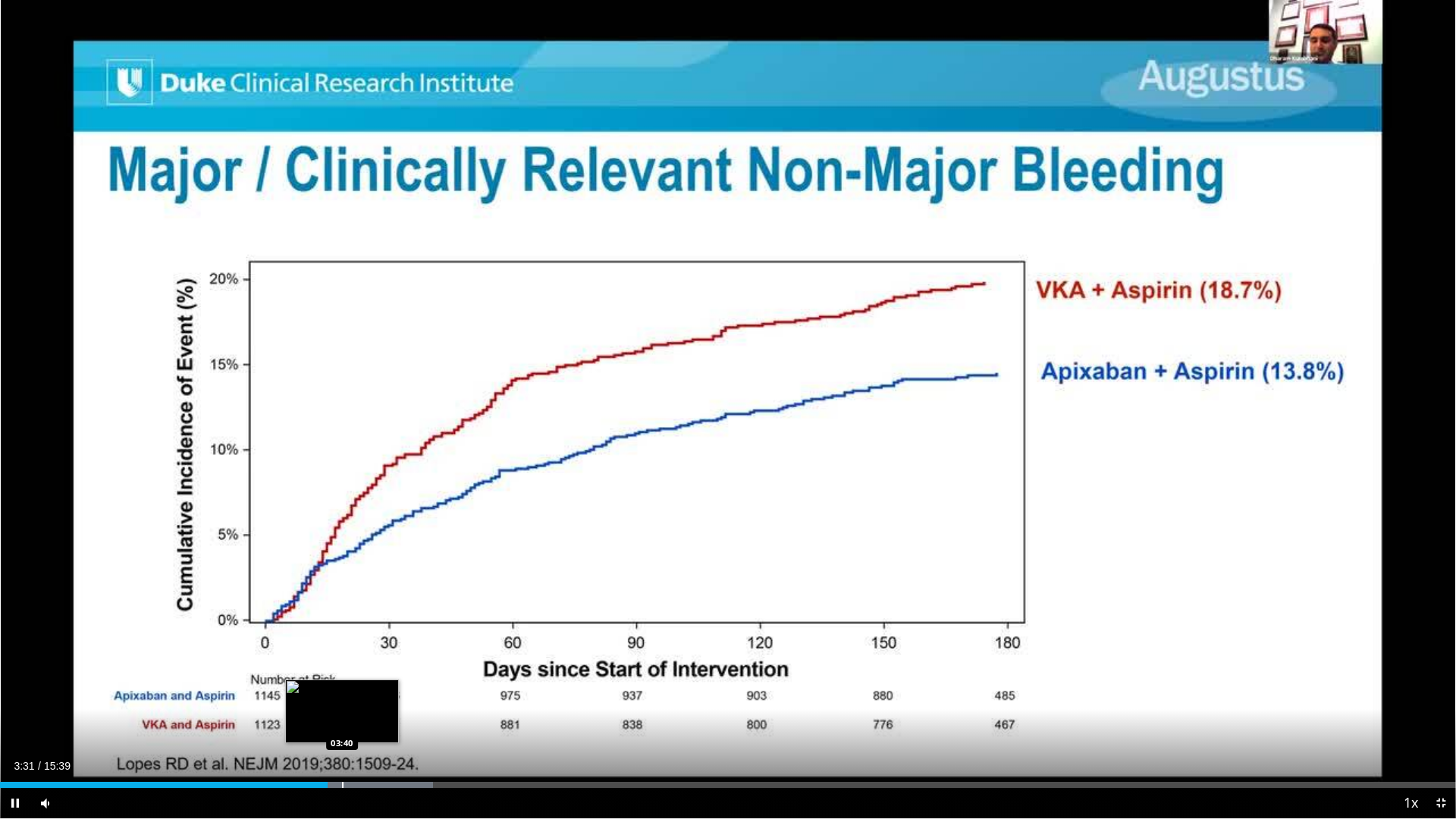
click at [342, 722] on div "Loaded : 29.74% 03:31 03:40" at bounding box center [728, 781] width 1456 height 15
click at [363, 722] on div "Loaded : 30.80% 03:54 03:53" at bounding box center [728, 784] width 1456 height 6
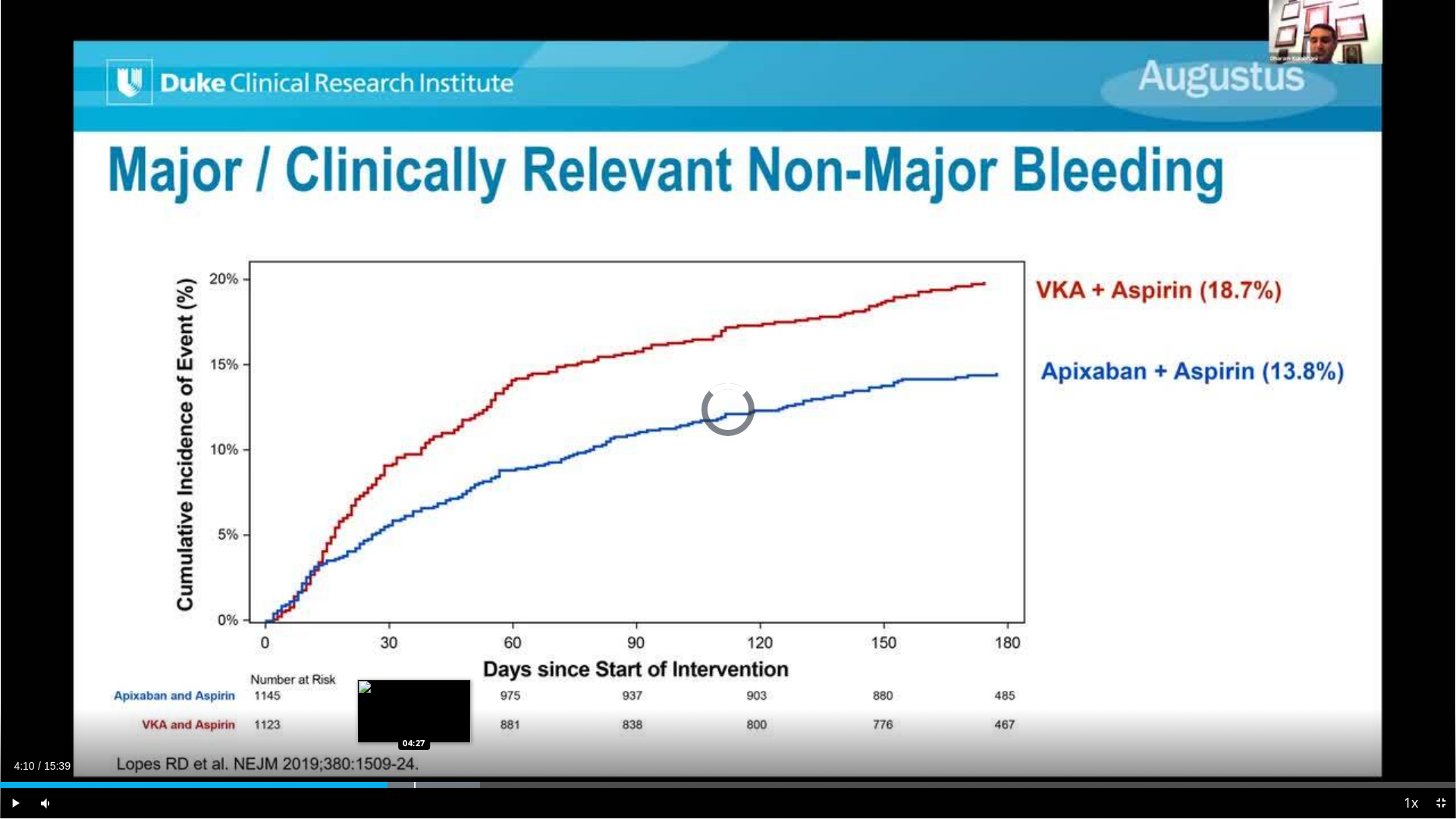
click at [414, 722] on div "Progress Bar" at bounding box center [415, 784] width 2 height 6
click at [444, 722] on div "Progress Bar" at bounding box center [445, 784] width 2 height 6
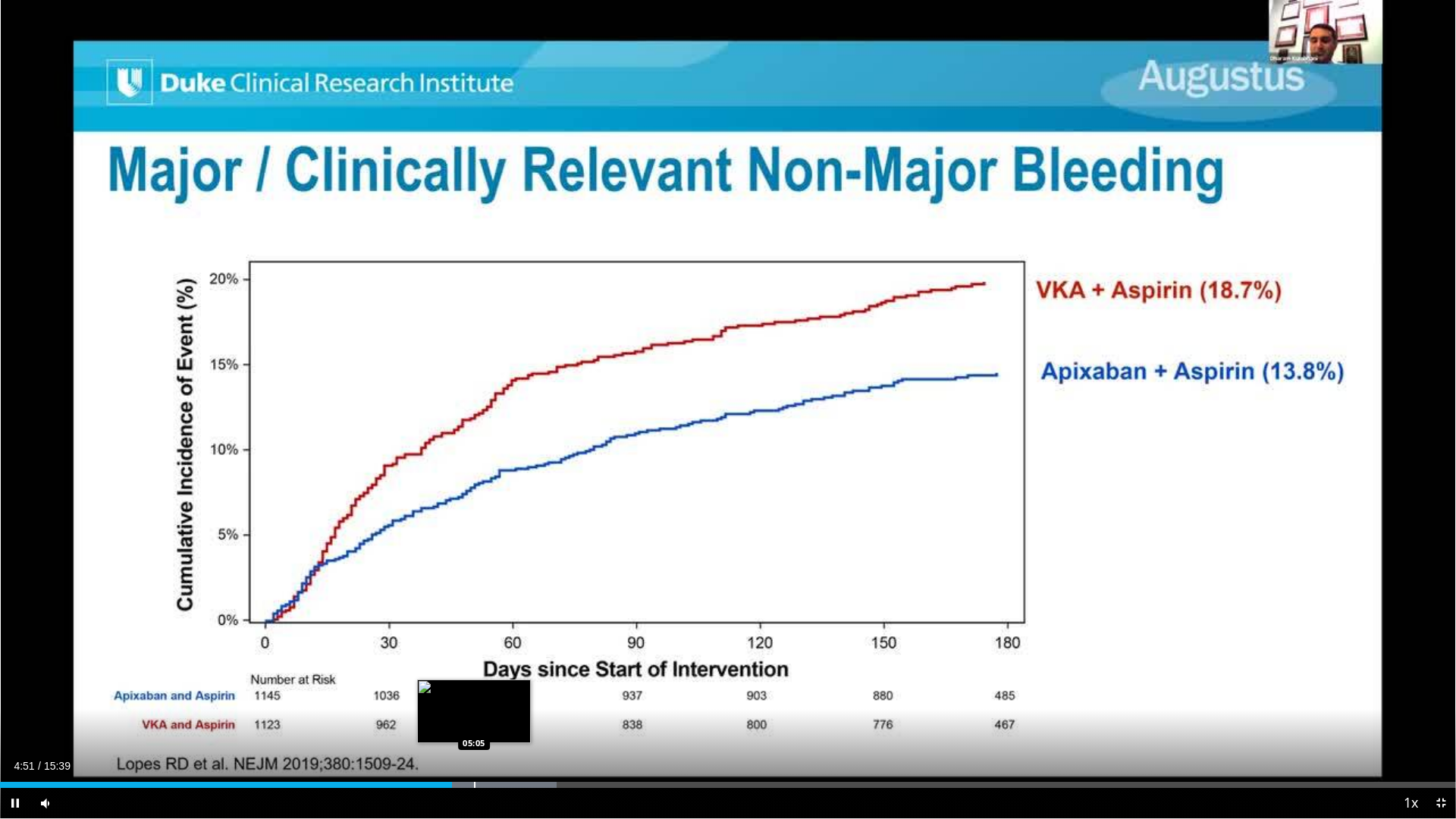
click at [474, 722] on div "Loaded : 38.23% 04:51 05:05" at bounding box center [728, 781] width 1456 height 15
click at [509, 722] on div "Progress Bar" at bounding box center [509, 784] width 2 height 6
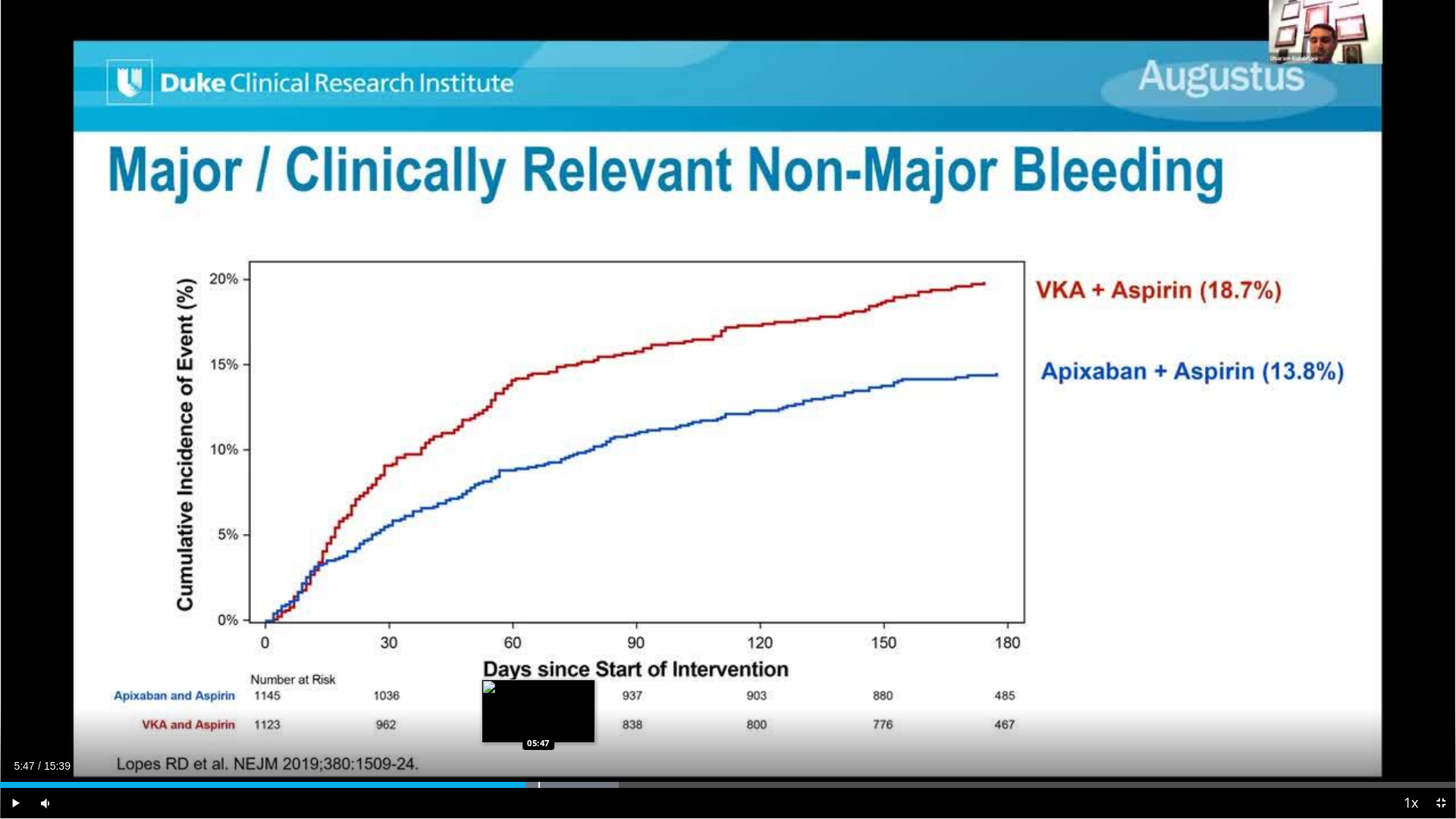
click at [538, 722] on div "Loaded : 42.48% 05:39 05:47" at bounding box center [728, 781] width 1456 height 15
click at [572, 722] on div "Progress Bar" at bounding box center [572, 784] width 2 height 6
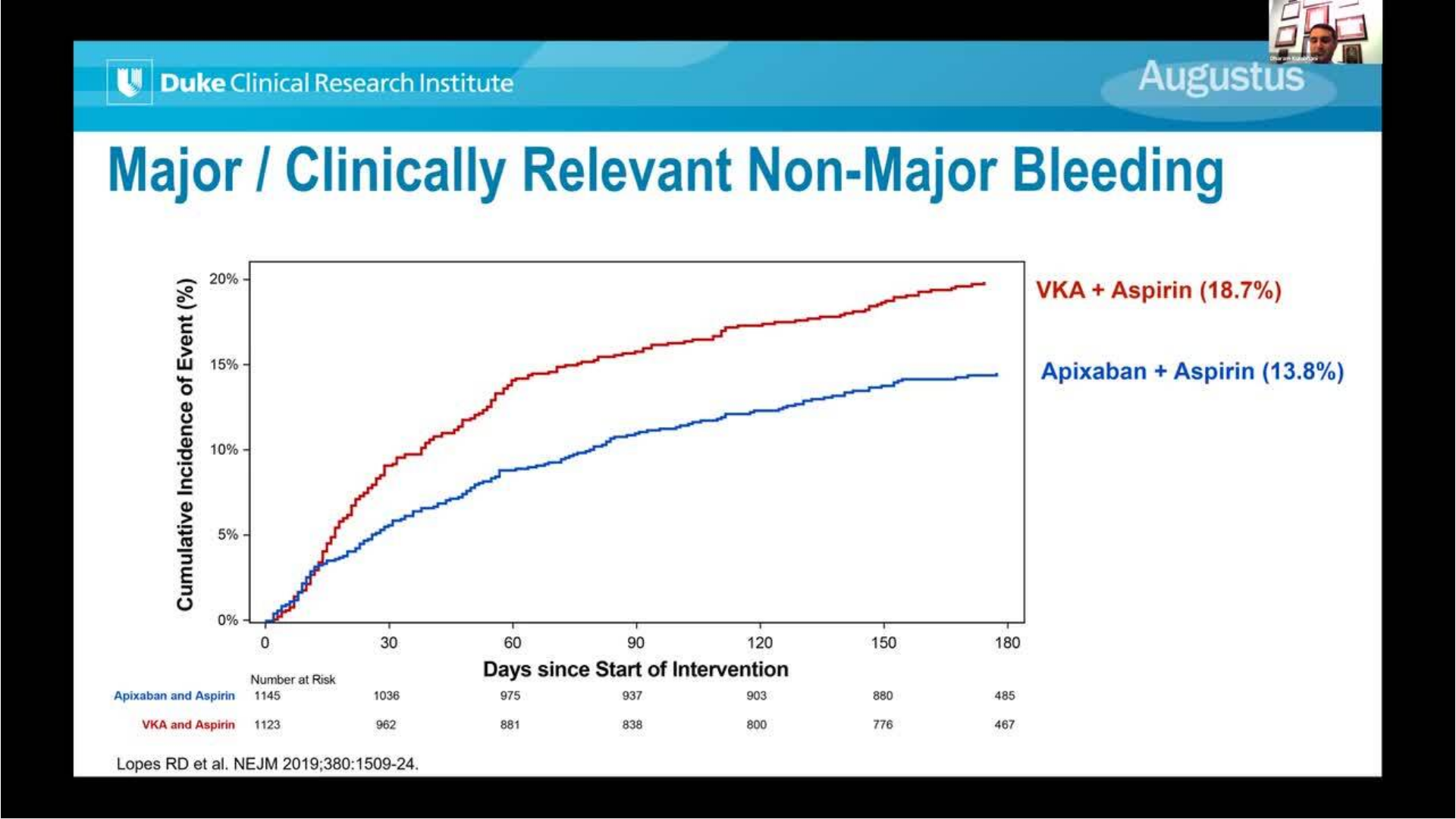
click at [602, 722] on div "Loaded : 46.73% 06:11 06:12" at bounding box center [728, 812] width 1456 height 15
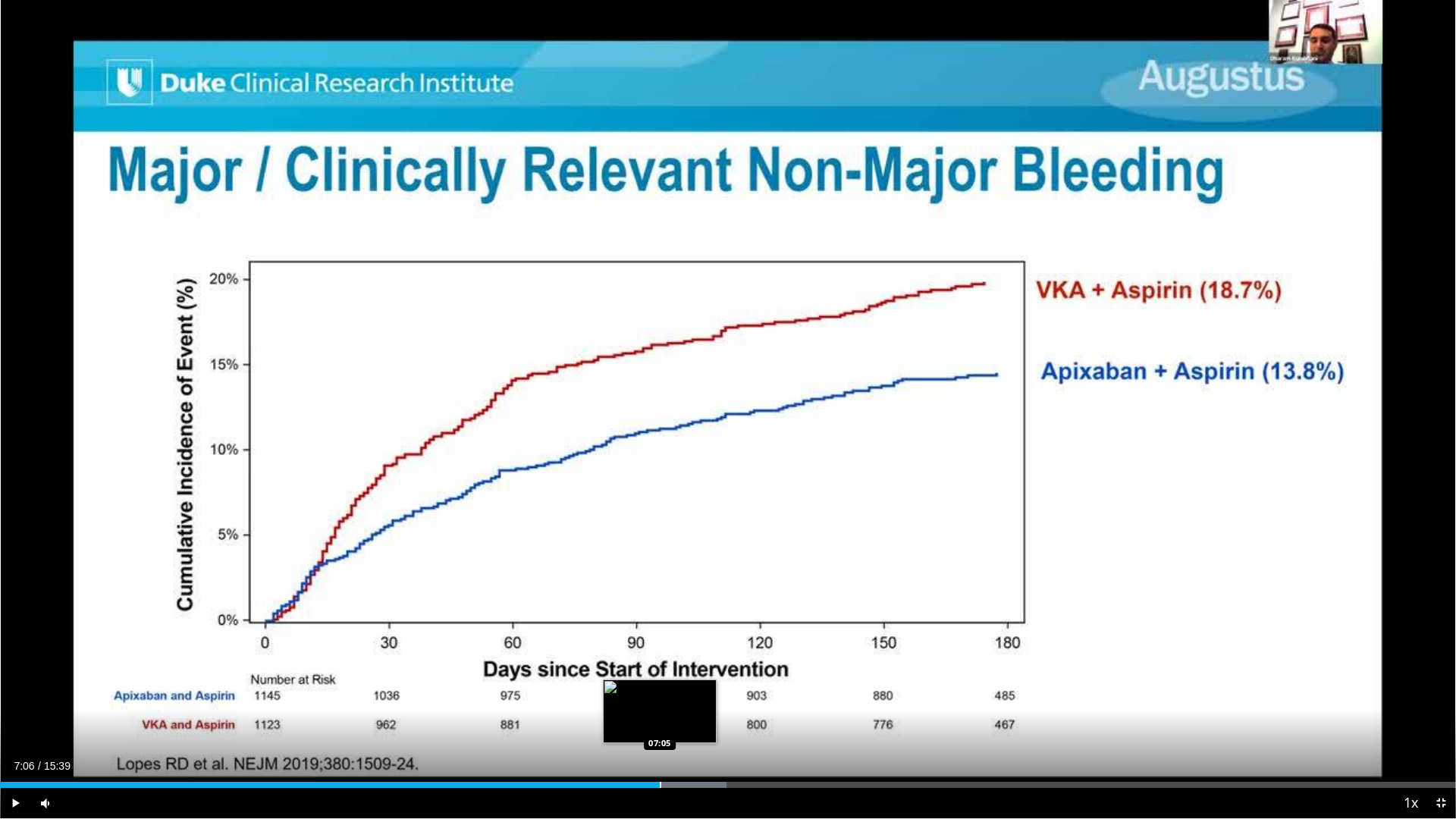
click at [660, 722] on div "Progress Bar" at bounding box center [660, 784] width 2 height 6
click at [684, 722] on div "Progress Bar" at bounding box center [685, 784] width 2 height 6
click at [719, 722] on div "Progress Bar" at bounding box center [720, 784] width 2 height 6
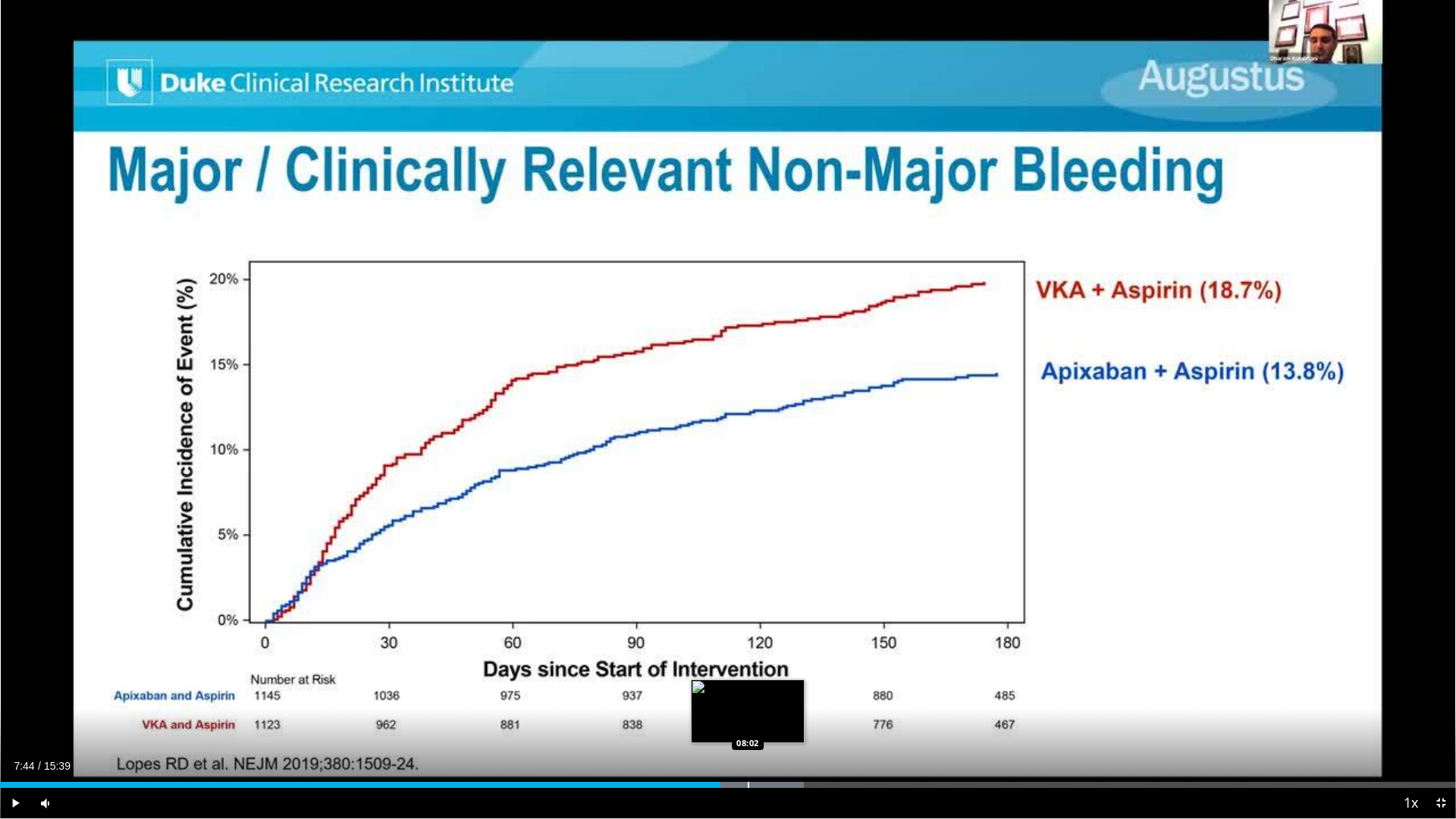
click at [748, 722] on div "Progress Bar" at bounding box center [749, 784] width 2 height 6
click at [773, 722] on div "Progress Bar" at bounding box center [774, 784] width 2 height 6
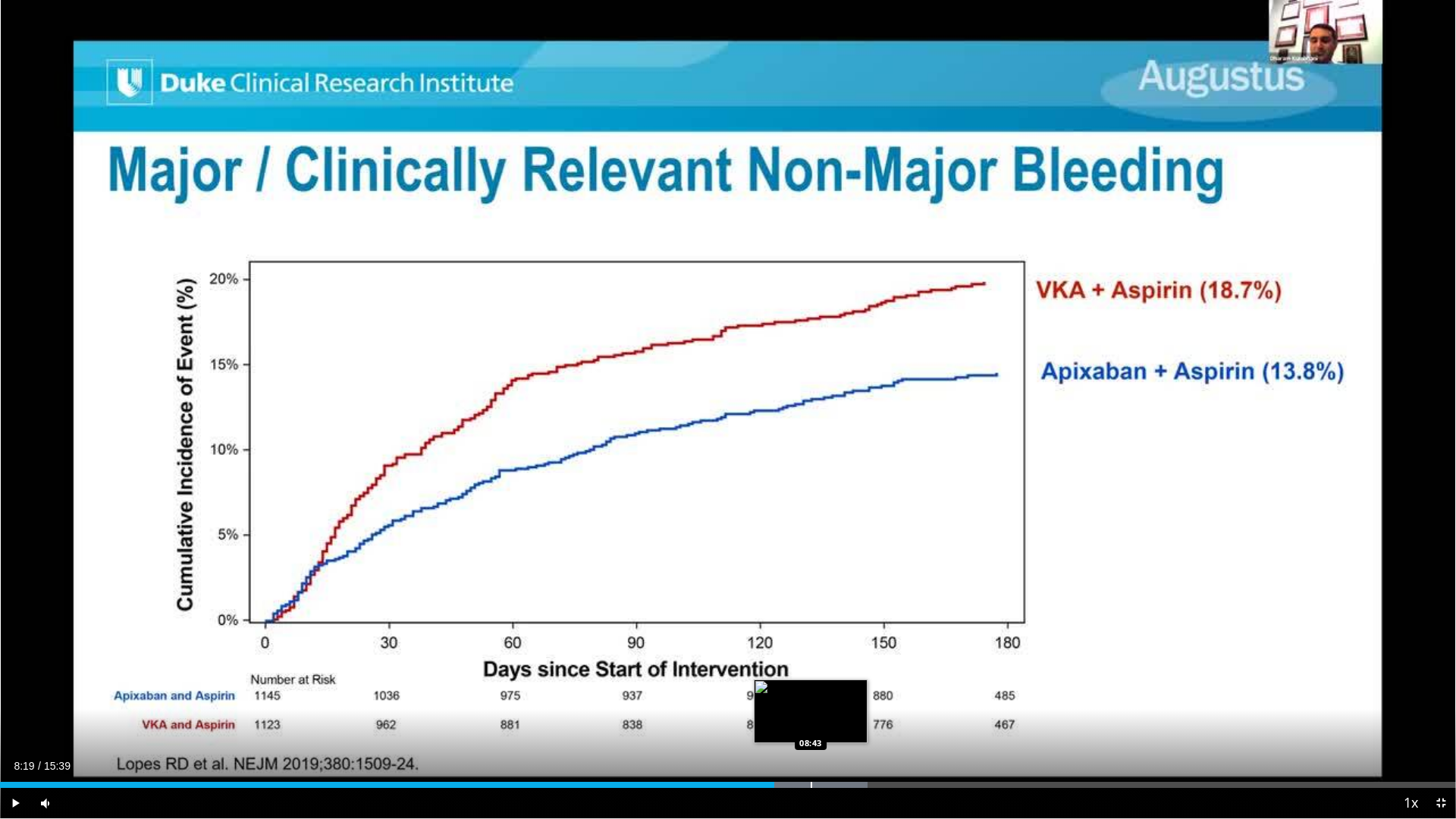
click at [811, 722] on div "Progress Bar" at bounding box center [811, 784] width 2 height 6
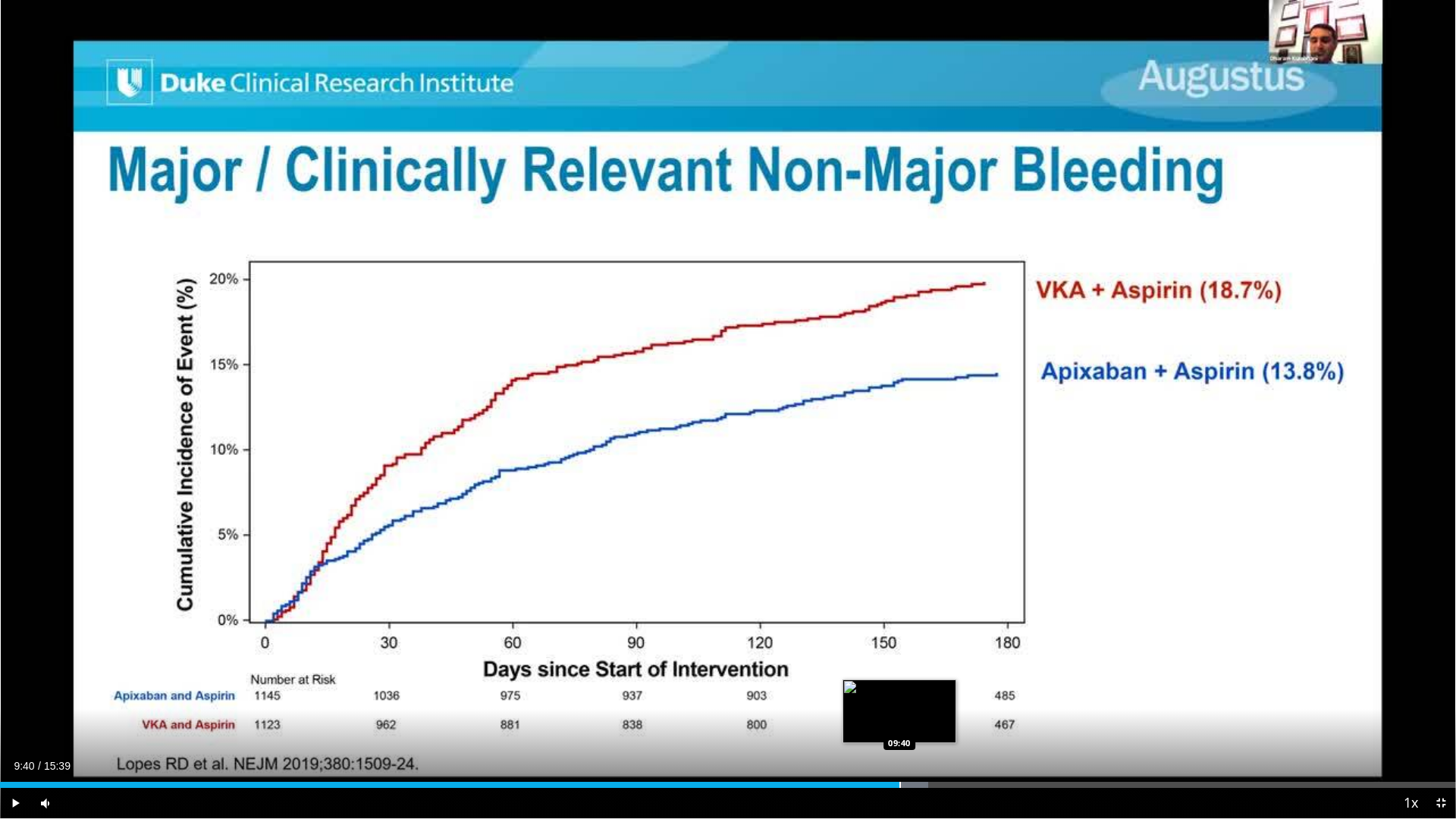
click at [899, 722] on div "Loaded : 63.73% 09:40 09:40" at bounding box center [728, 781] width 1456 height 15
click at [940, 722] on div "Loaded : 70.10% 09:58 10:06" at bounding box center [728, 781] width 1456 height 15
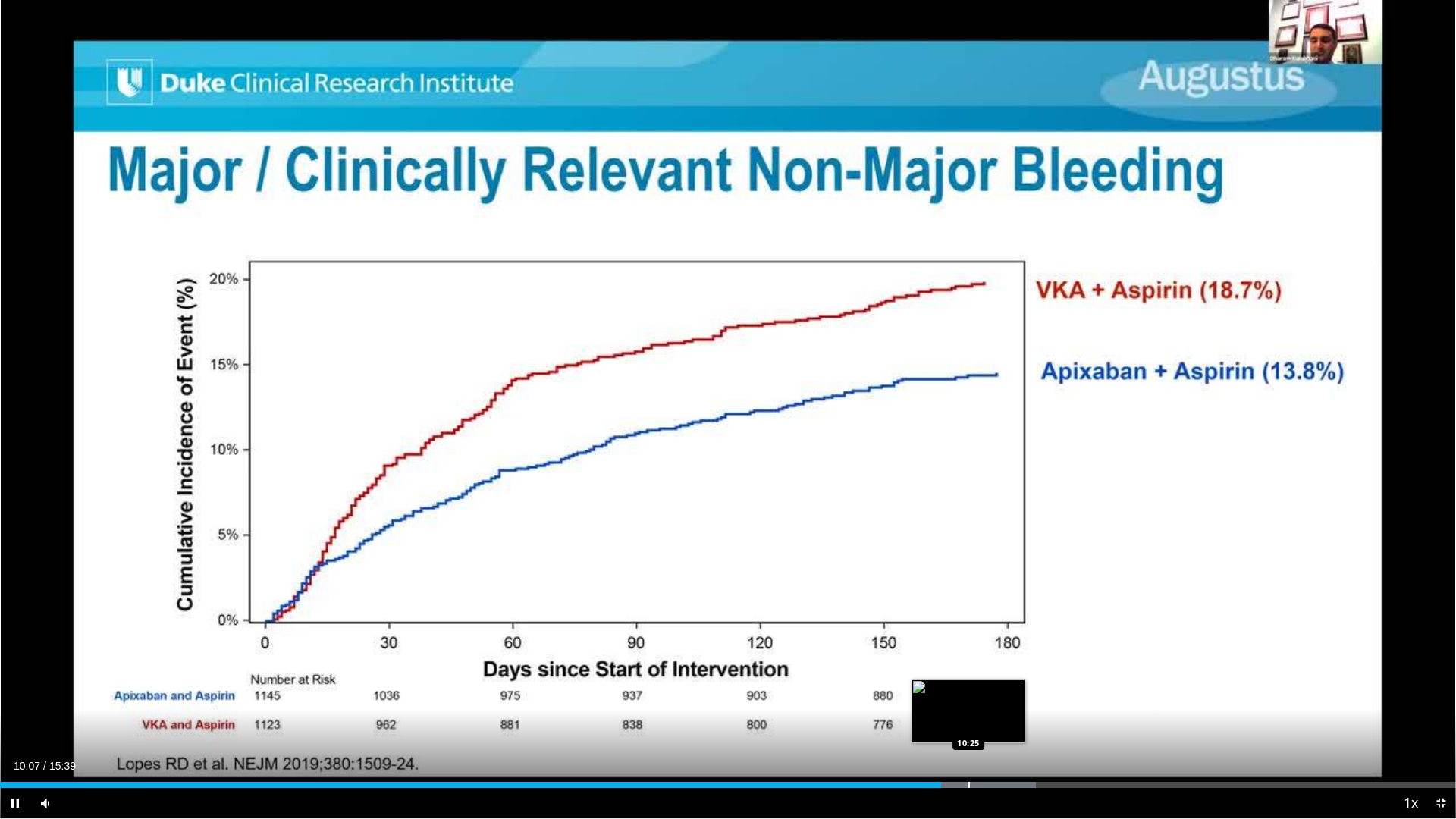
click at [968, 722] on div "Progress Bar" at bounding box center [969, 784] width 2 height 6
click at [1001, 722] on div "Progress Bar" at bounding box center [1002, 784] width 2 height 6
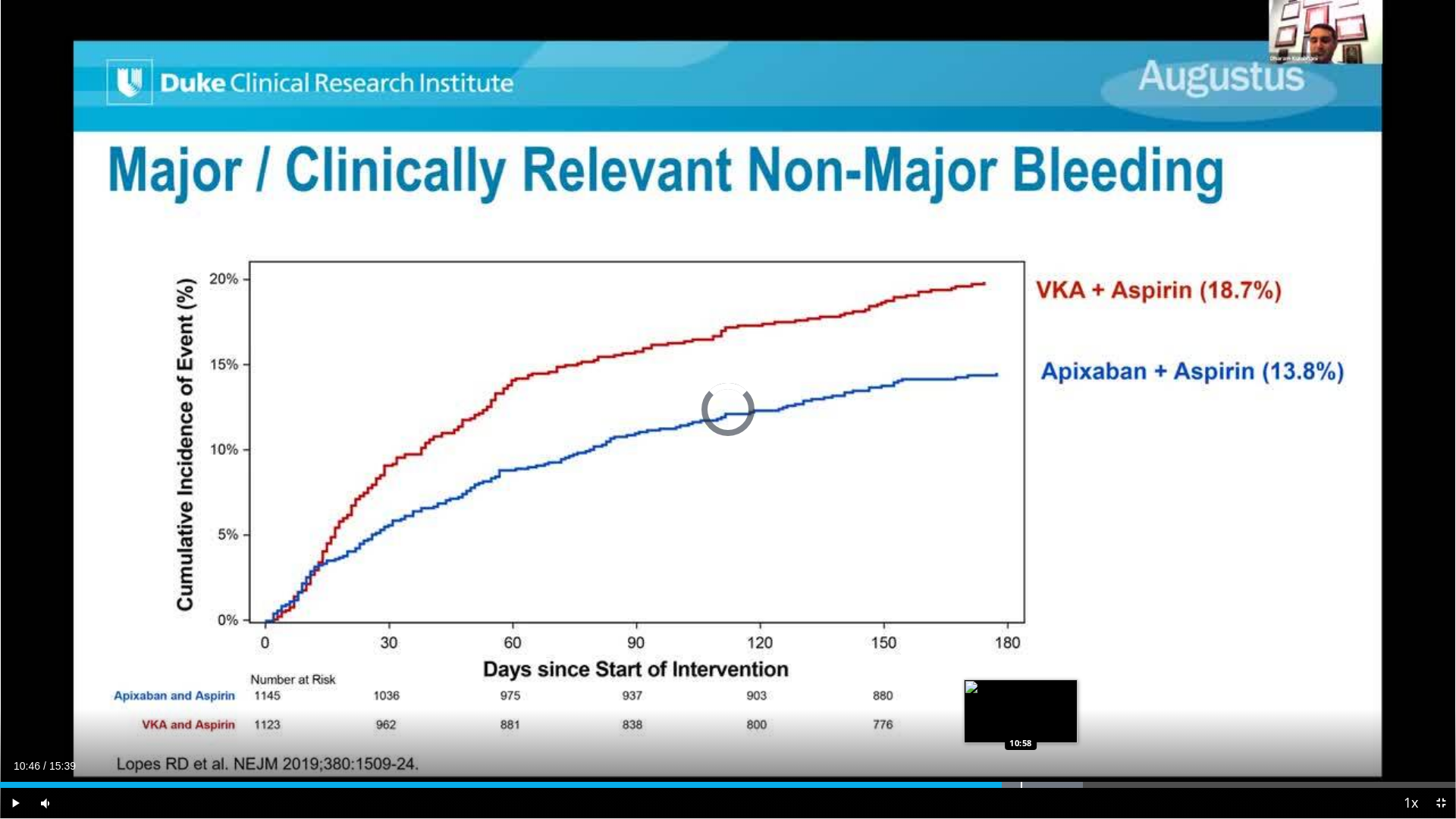
click at [1021, 722] on div "Progress Bar" at bounding box center [1021, 784] width 2 height 6
click at [1050, 722] on div "Progress Bar" at bounding box center [1050, 784] width 2 height 6
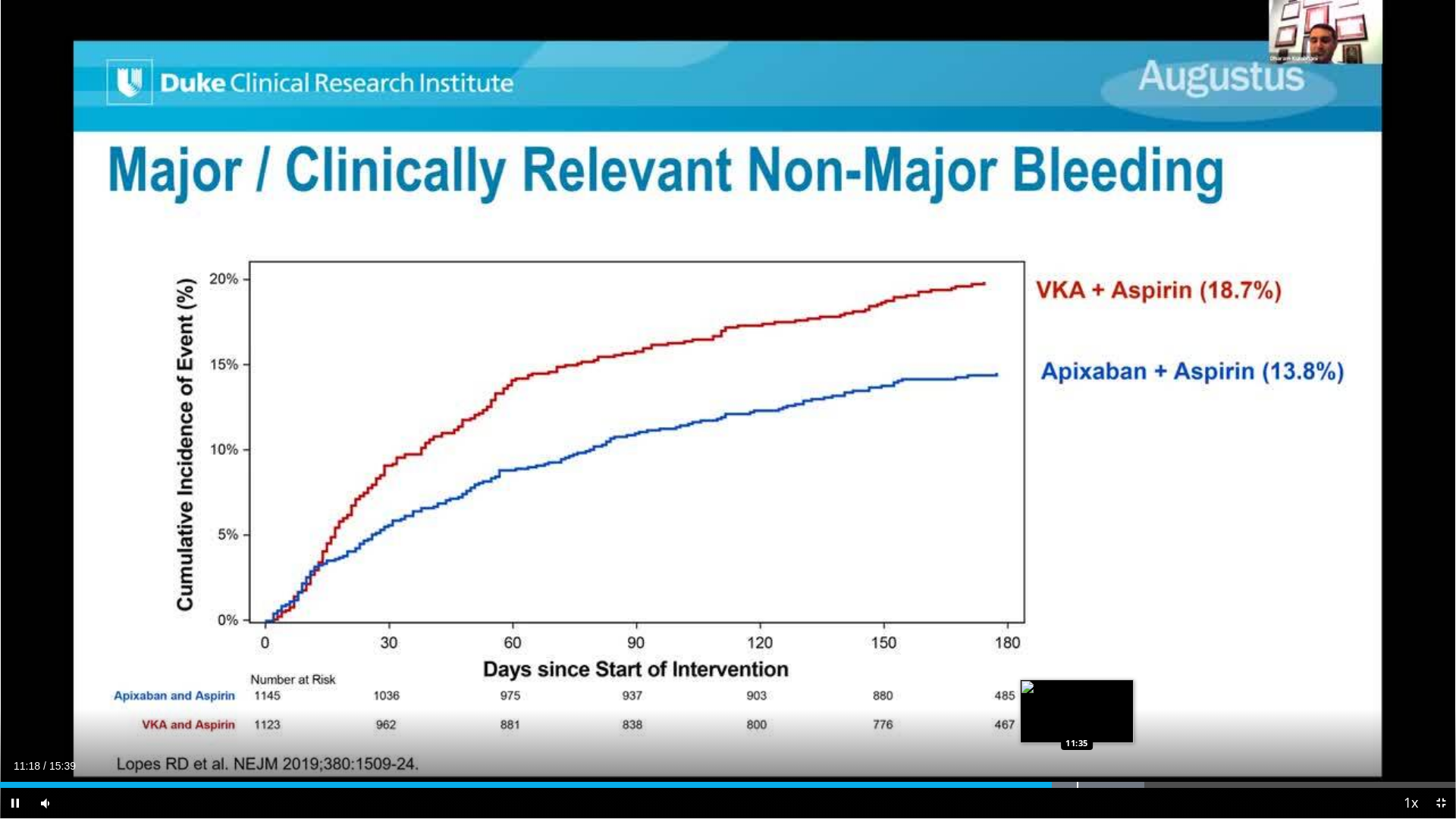
click at [1078, 722] on div "Progress Bar" at bounding box center [1075, 784] width 139 height 6
click at [1107, 722] on div "Progress Bar" at bounding box center [1108, 784] width 2 height 6
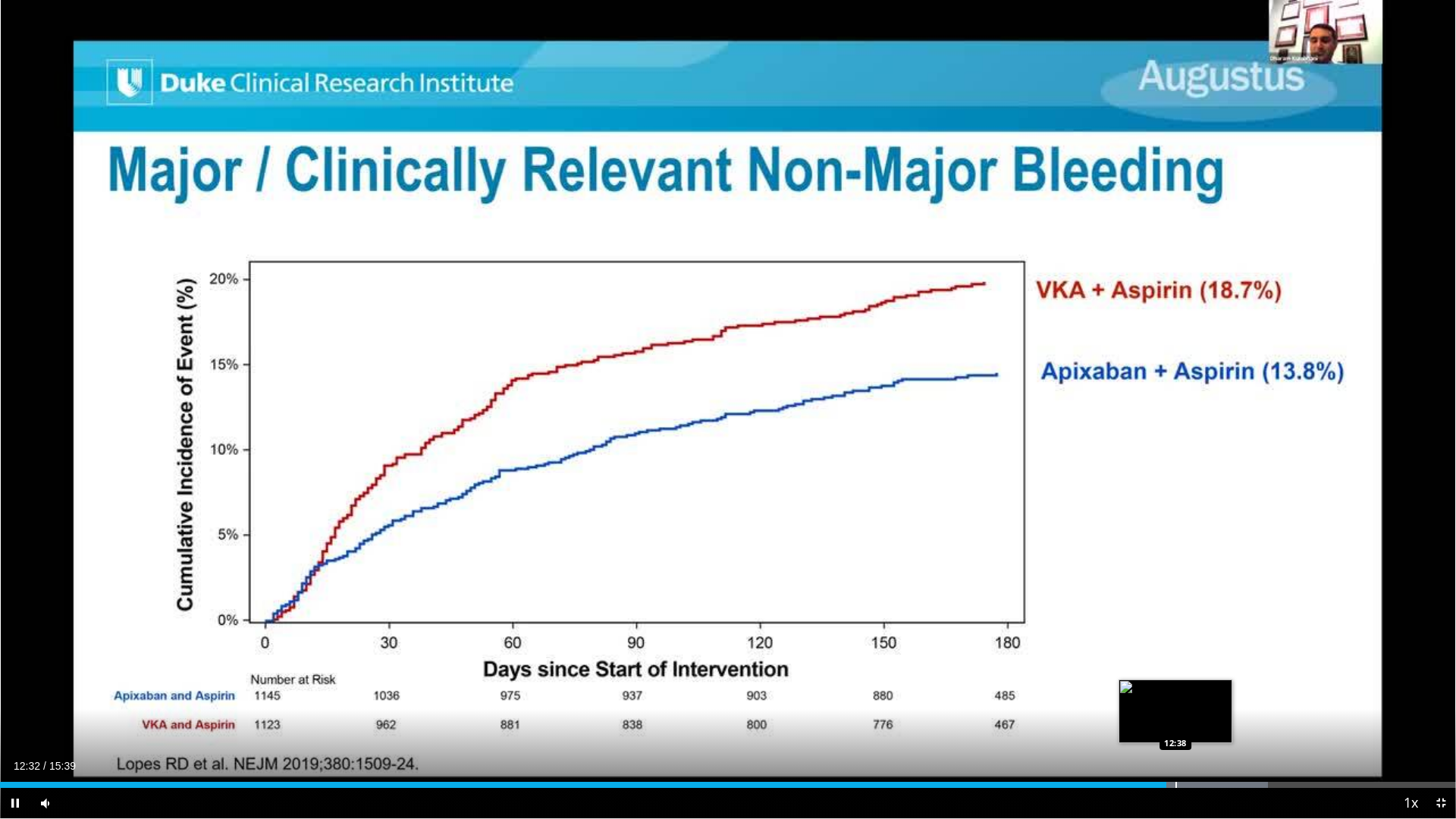
click at [1175, 722] on div "Loaded : 87.10% 12:32 12:38" at bounding box center [728, 781] width 1456 height 15
click at [1198, 722] on div "Progress Bar" at bounding box center [1199, 784] width 2 height 6
click at [1223, 722] on div "Progress Bar" at bounding box center [1223, 784] width 2 height 6
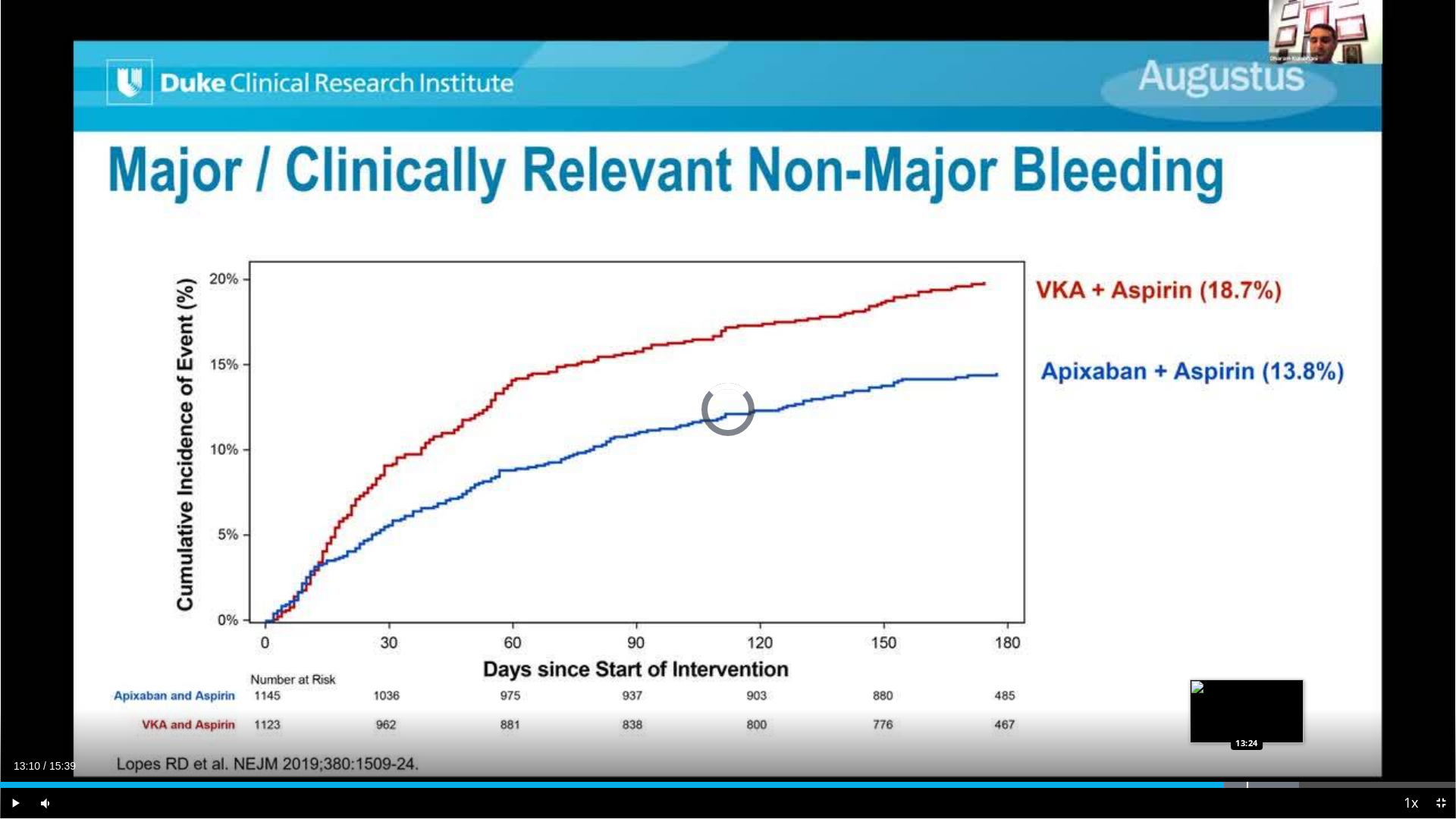
click at [1246, 722] on div "Progress Bar" at bounding box center [1247, 784] width 2 height 6
click at [1271, 722] on div "Progress Bar" at bounding box center [1272, 784] width 2 height 6
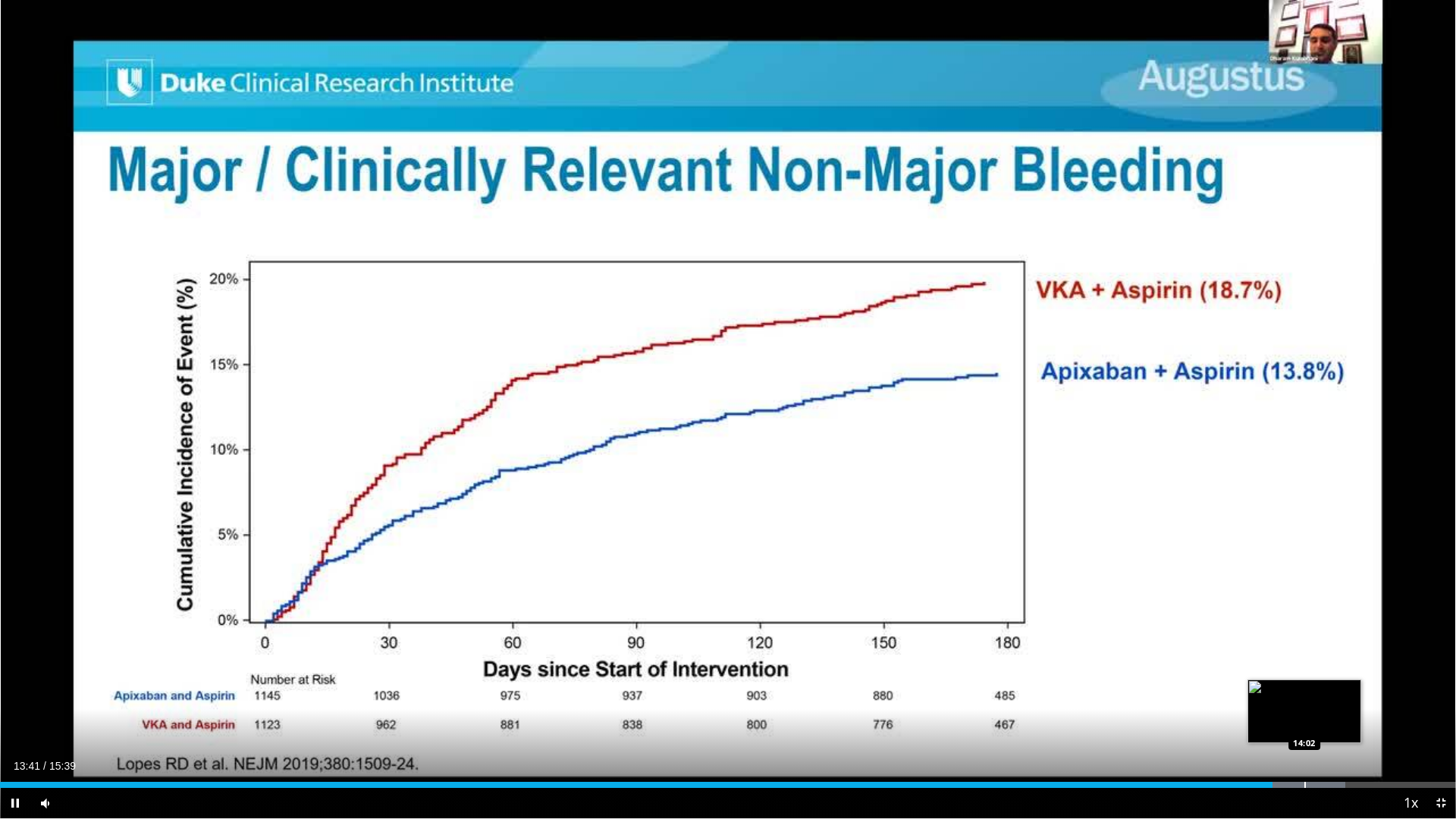
click at [1306, 722] on div "10 seconds Tap to unmute" at bounding box center [728, 409] width 1456 height 818
click at [1321, 722] on div "Progress Bar" at bounding box center [1322, 784] width 2 height 6
click at [1351, 722] on div "Progress Bar" at bounding box center [1350, 784] width 2 height 6
click at [1436, 722] on span "Video Player" at bounding box center [1440, 803] width 30 height 30
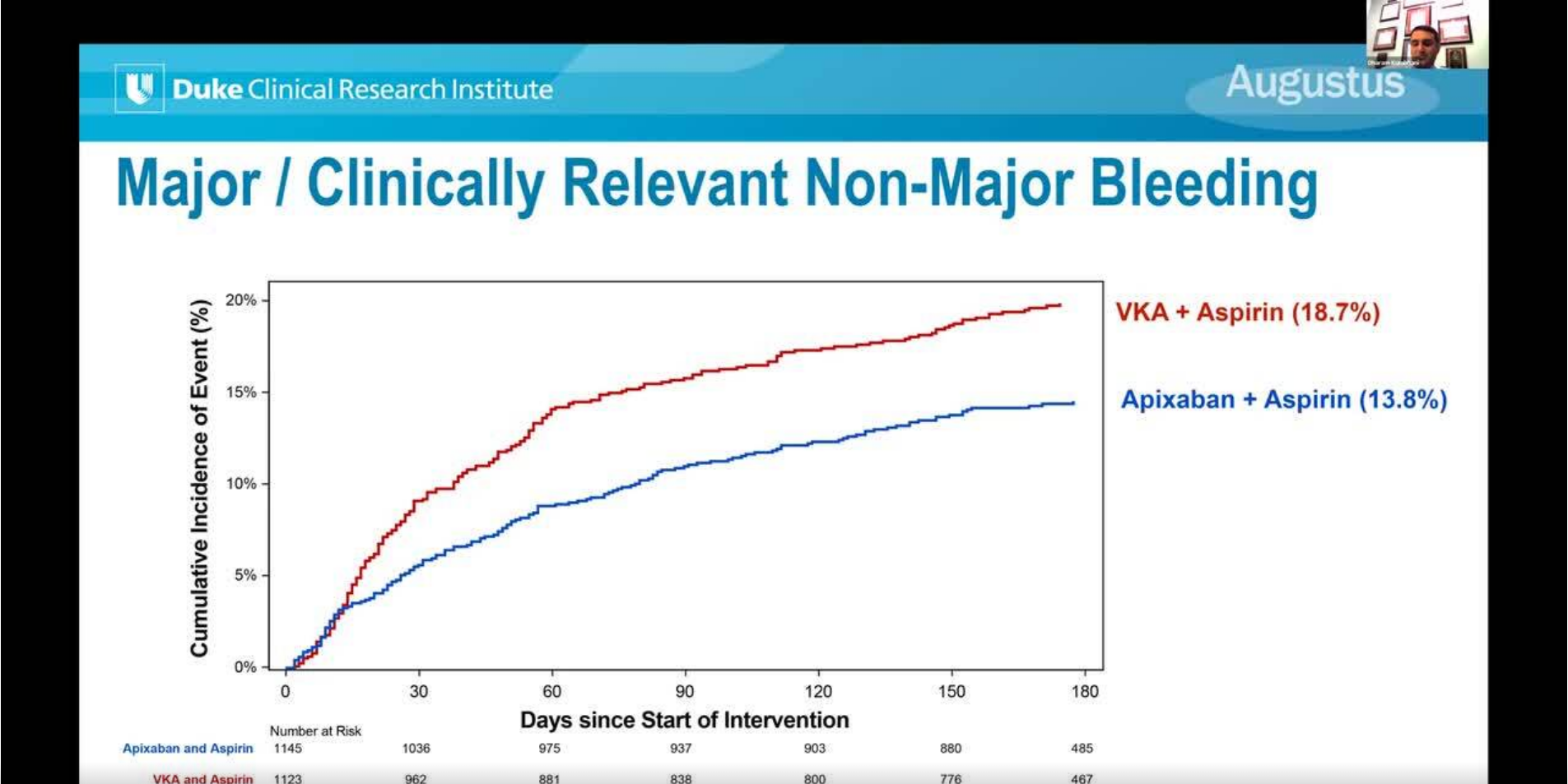
scroll to position [1398, 0]
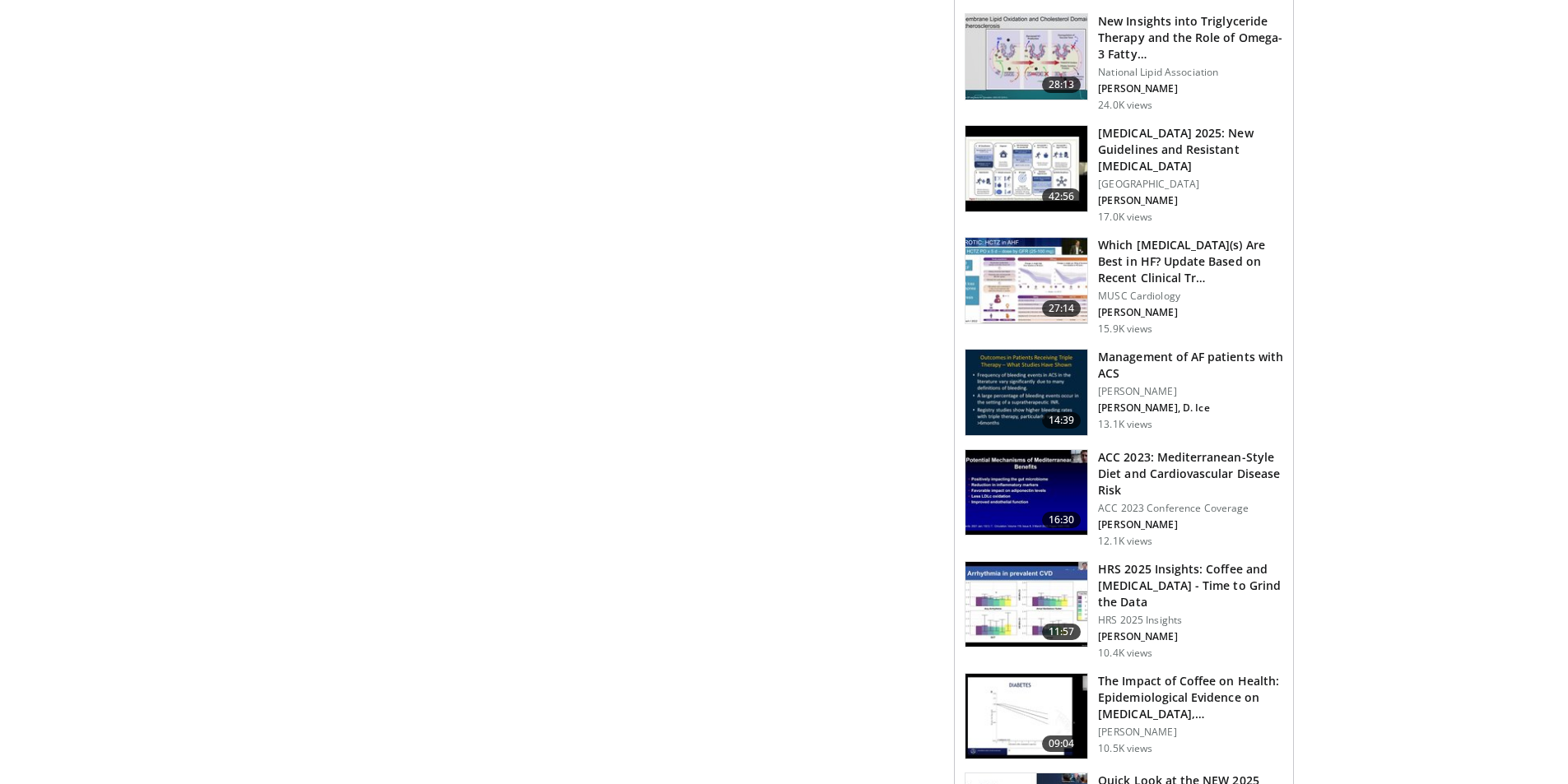
click at [1182, 561] on h3 "HRS 2025 Insights: Coffee and Arrhythmia - Time to Grind the Data" at bounding box center [1190, 586] width 185 height 49
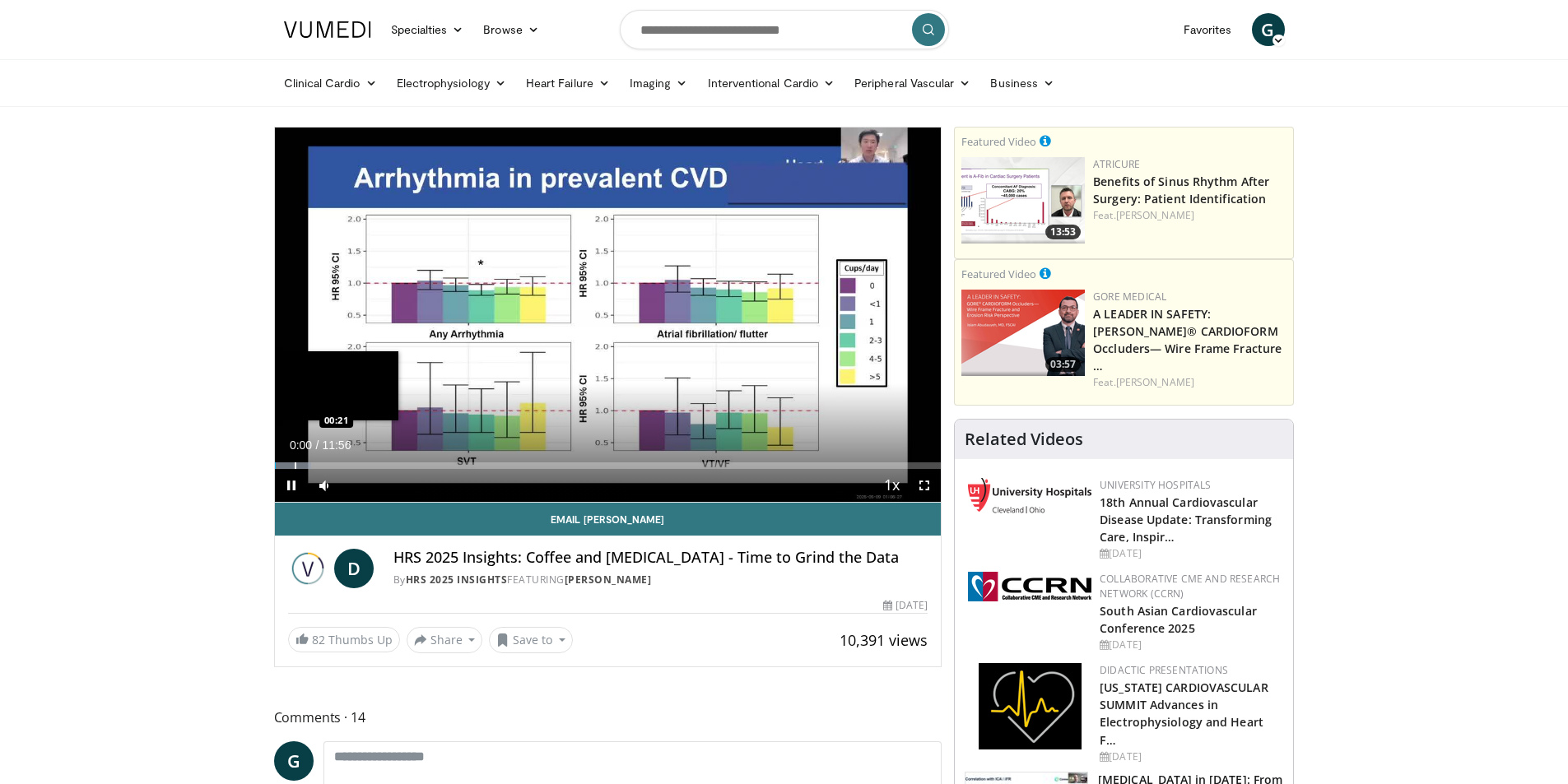
click at [294, 458] on div "Loaded : 5.53% 00:00 00:21" at bounding box center [607, 461] width 666 height 16
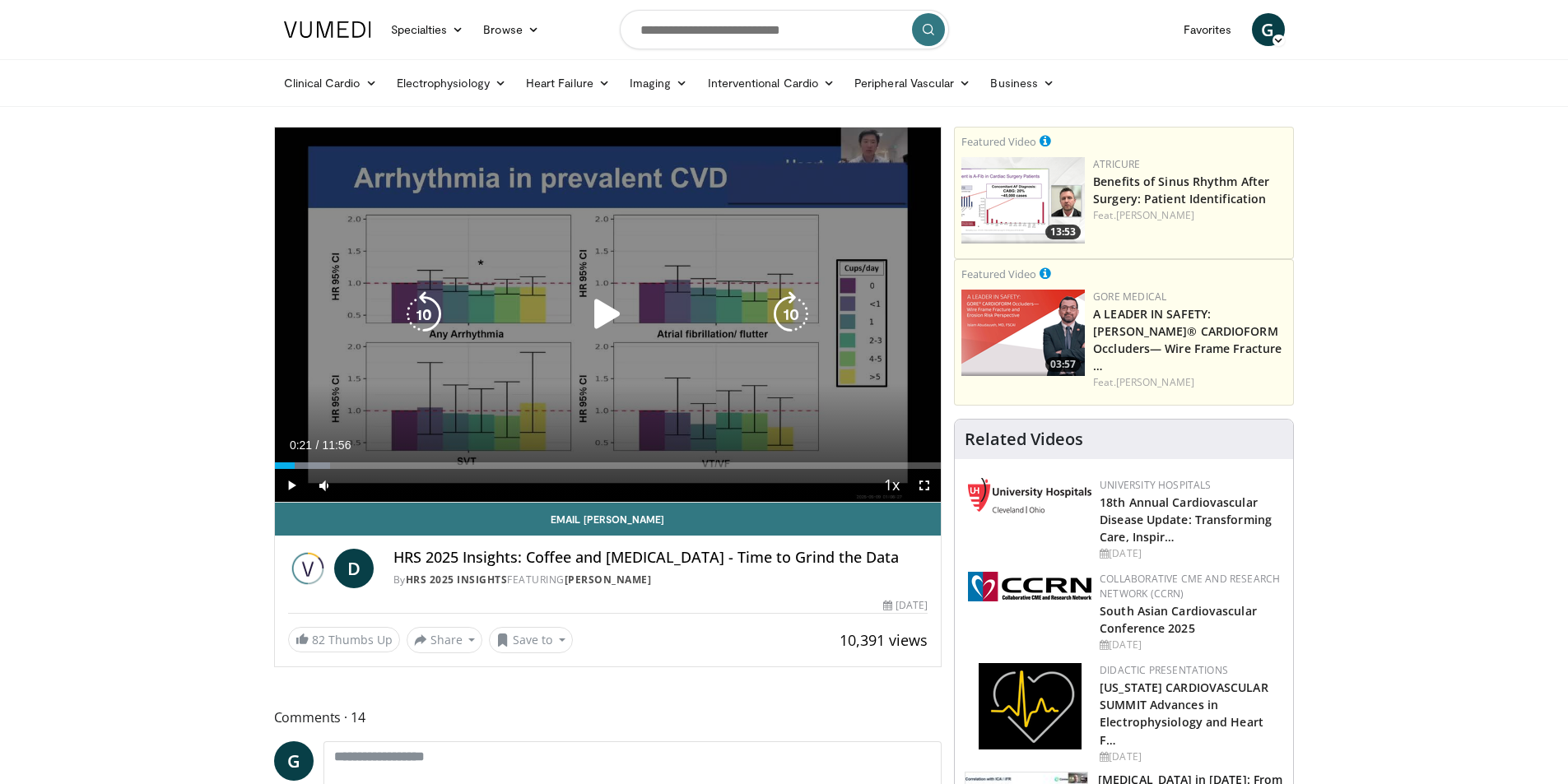
click at [311, 458] on div "Loaded : 8.37% 00:21 00:21" at bounding box center [607, 461] width 666 height 16
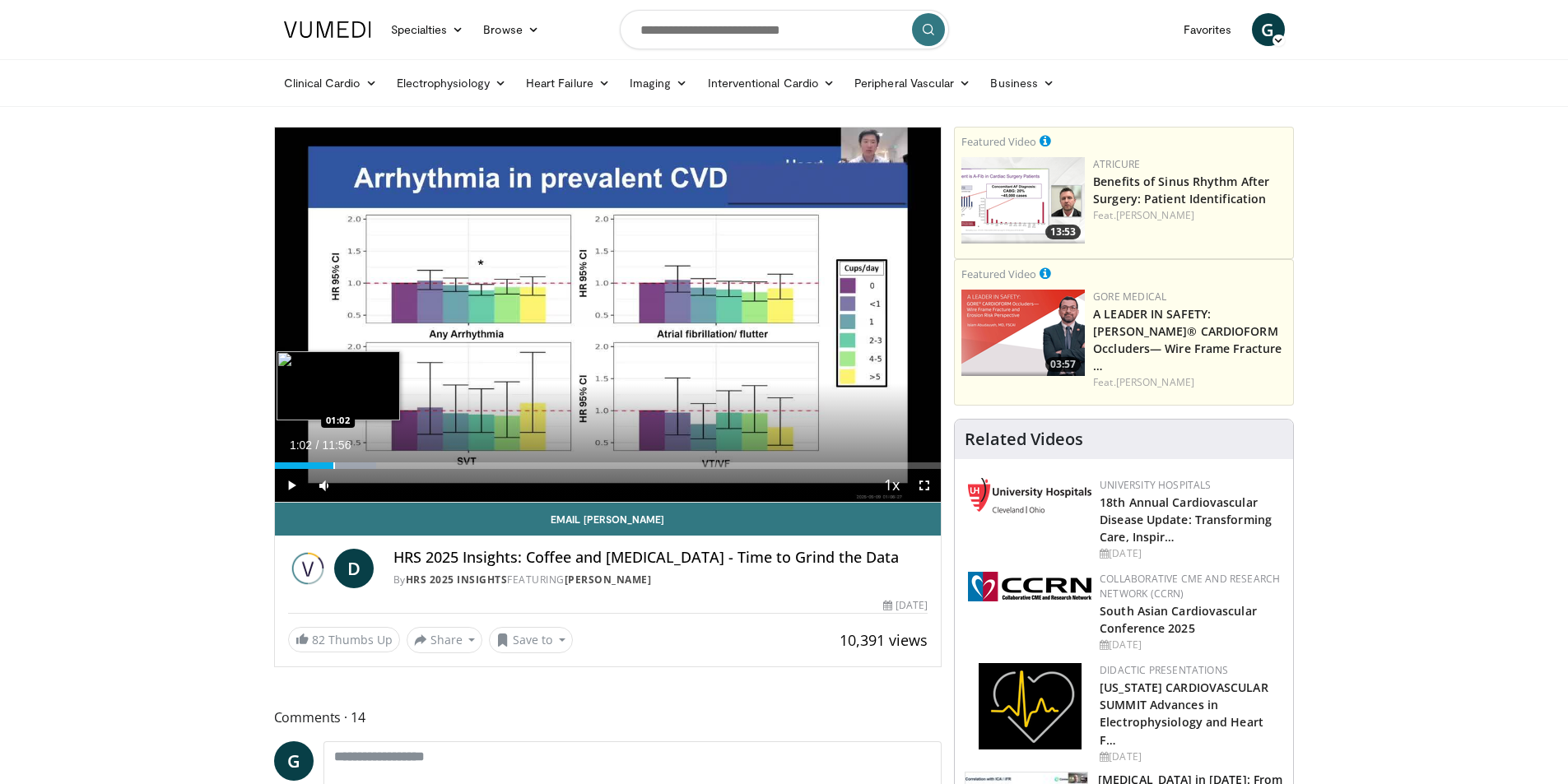
click at [333, 458] on div "Loaded : 15.21% 01:02 01:02" at bounding box center [607, 461] width 666 height 16
click at [371, 462] on div "Progress Bar" at bounding box center [371, 465] width 2 height 6
click at [406, 466] on div "Progress Bar" at bounding box center [407, 465] width 2 height 6
click at [415, 466] on div "Progress Bar" at bounding box center [415, 465] width 2 height 6
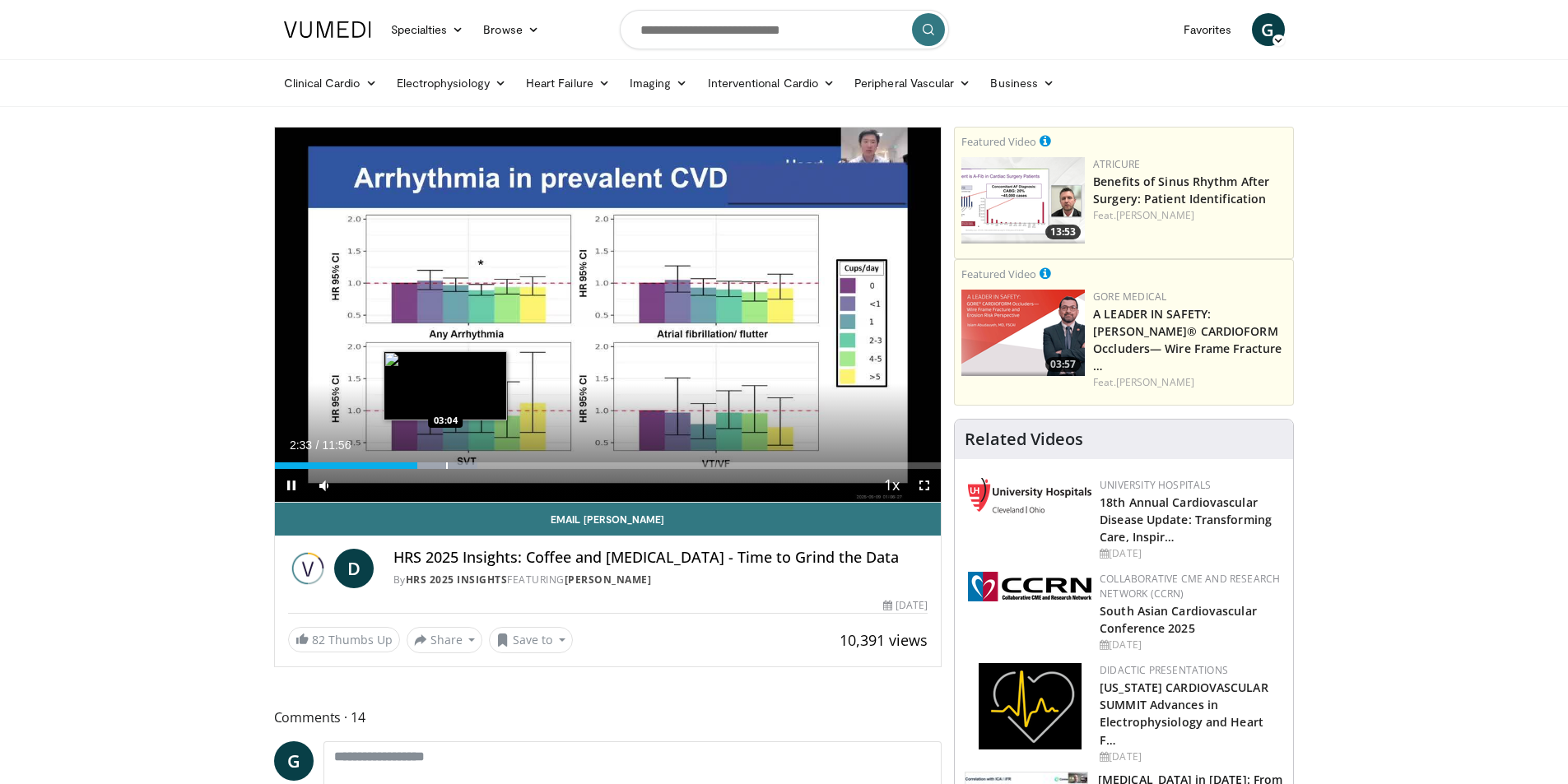
click at [446, 465] on div "Progress Bar" at bounding box center [446, 465] width 2 height 6
click at [496, 465] on div "Progress Bar" at bounding box center [497, 465] width 2 height 6
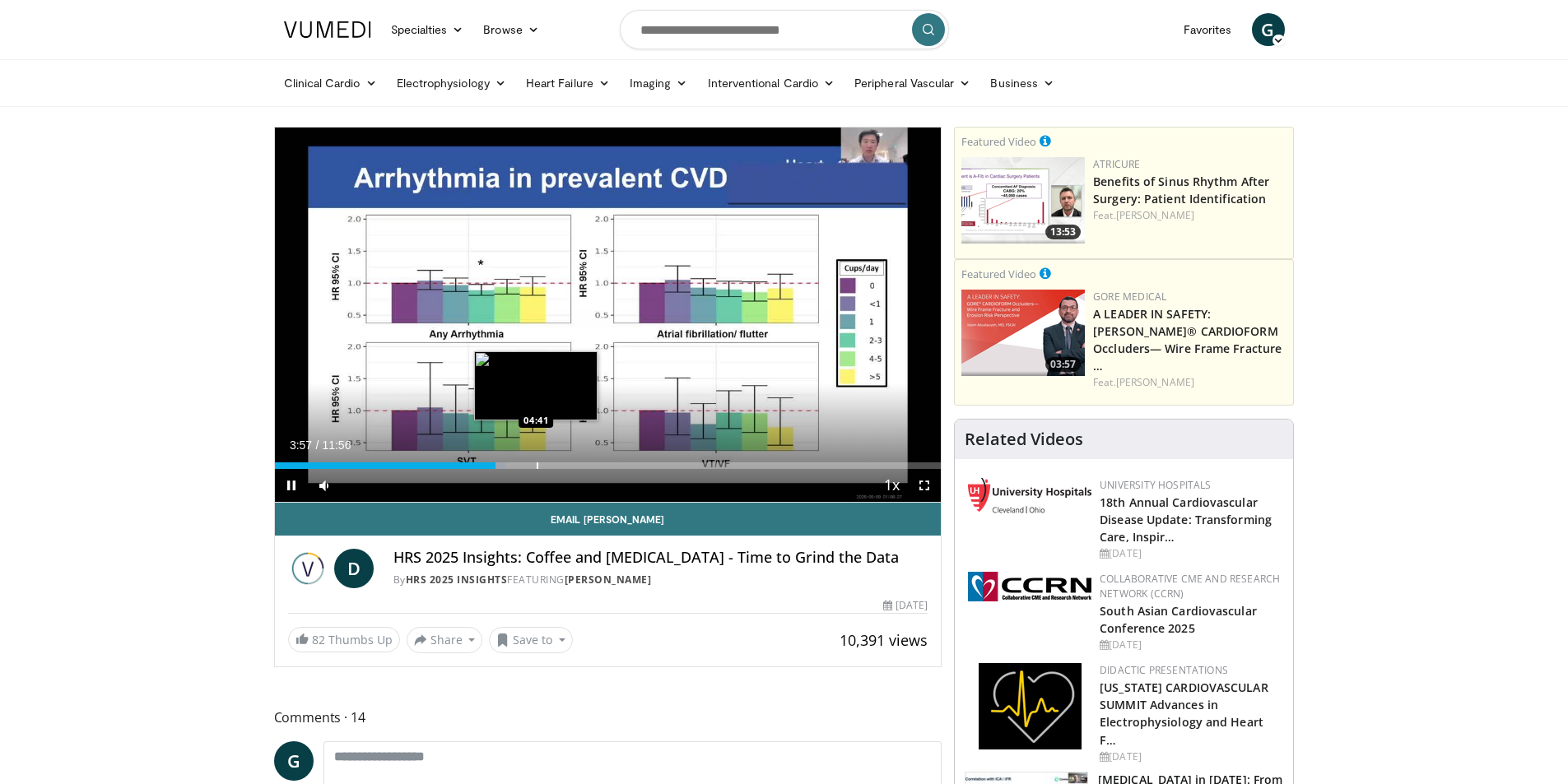
click at [537, 467] on div "Progress Bar" at bounding box center [537, 465] width 2 height 6
click at [574, 464] on div "Progress Bar" at bounding box center [573, 465] width 2 height 6
click at [603, 464] on div "Progress Bar" at bounding box center [604, 465] width 2 height 6
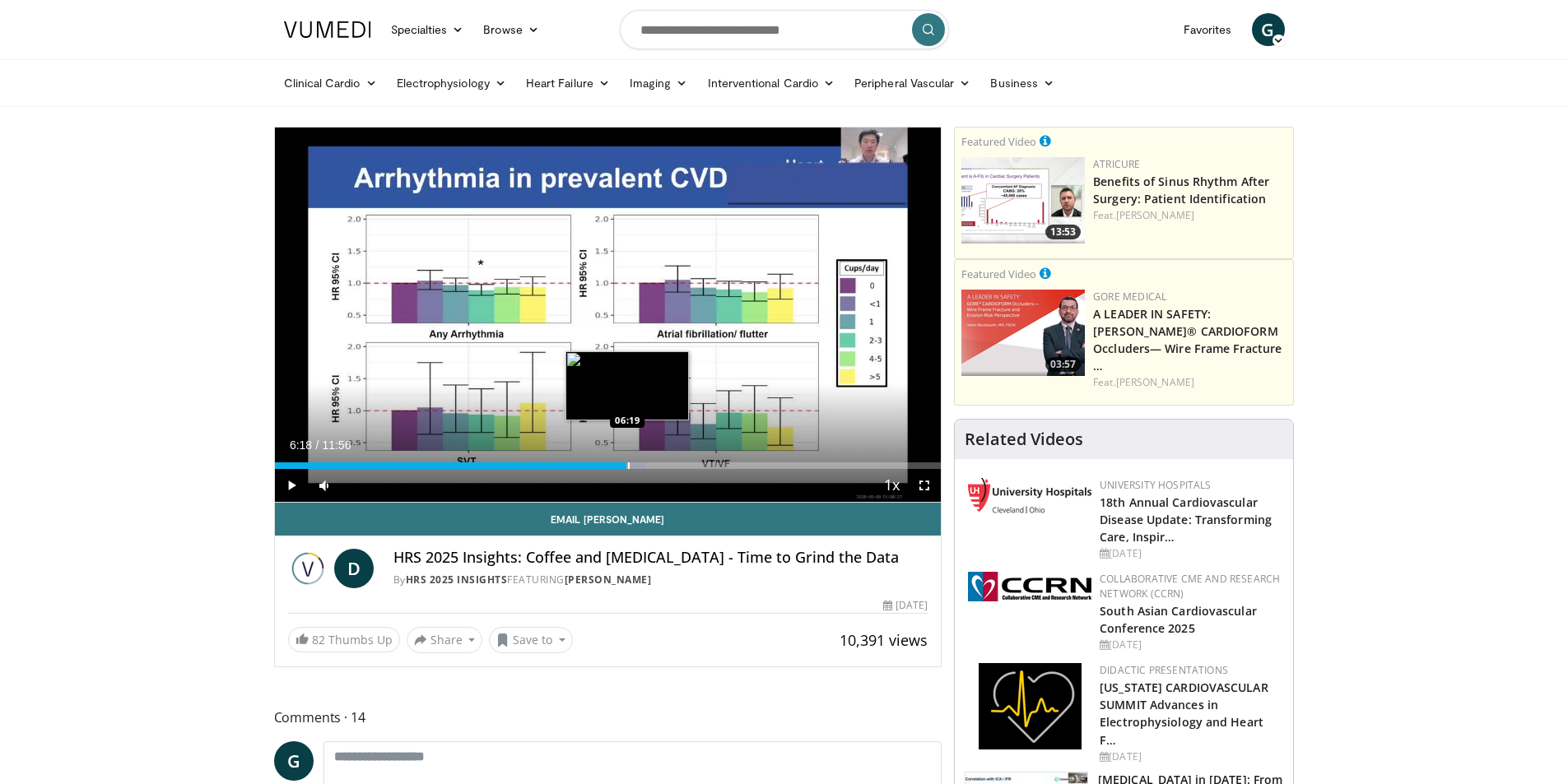
click at [628, 464] on div "Progress Bar" at bounding box center [629, 465] width 2 height 6
click at [709, 474] on div "Current Time 6:18 / Duration 11:56 Pause Skip Backward Skip Forward Mute Loaded…" at bounding box center [607, 485] width 666 height 33
click at [682, 465] on div "Progress Bar" at bounding box center [683, 465] width 2 height 6
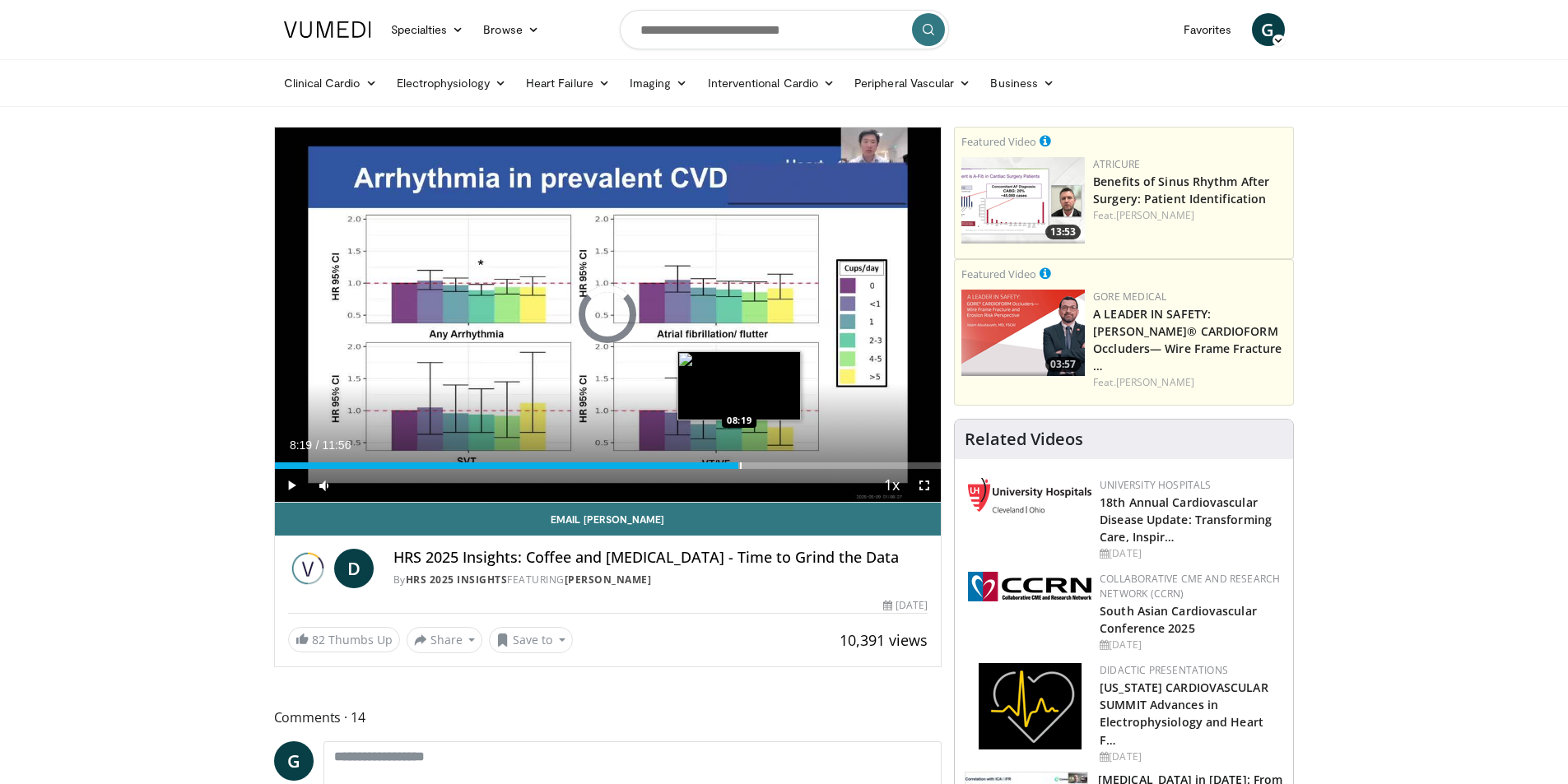
click at [739, 464] on div "Progress Bar" at bounding box center [740, 465] width 2 height 6
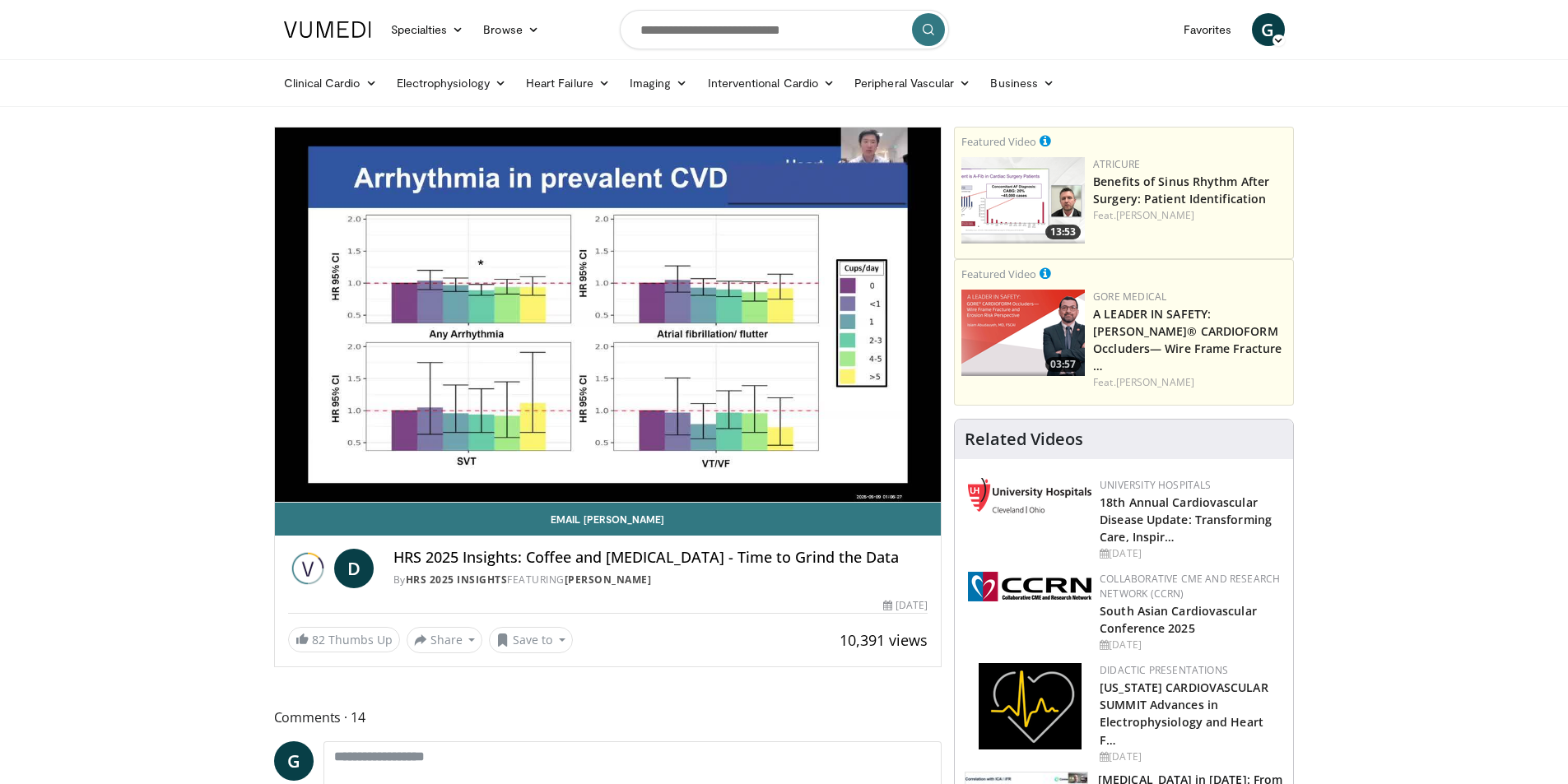
click at [837, 459] on div "10 seconds Tap to unmute" at bounding box center [607, 315] width 666 height 374
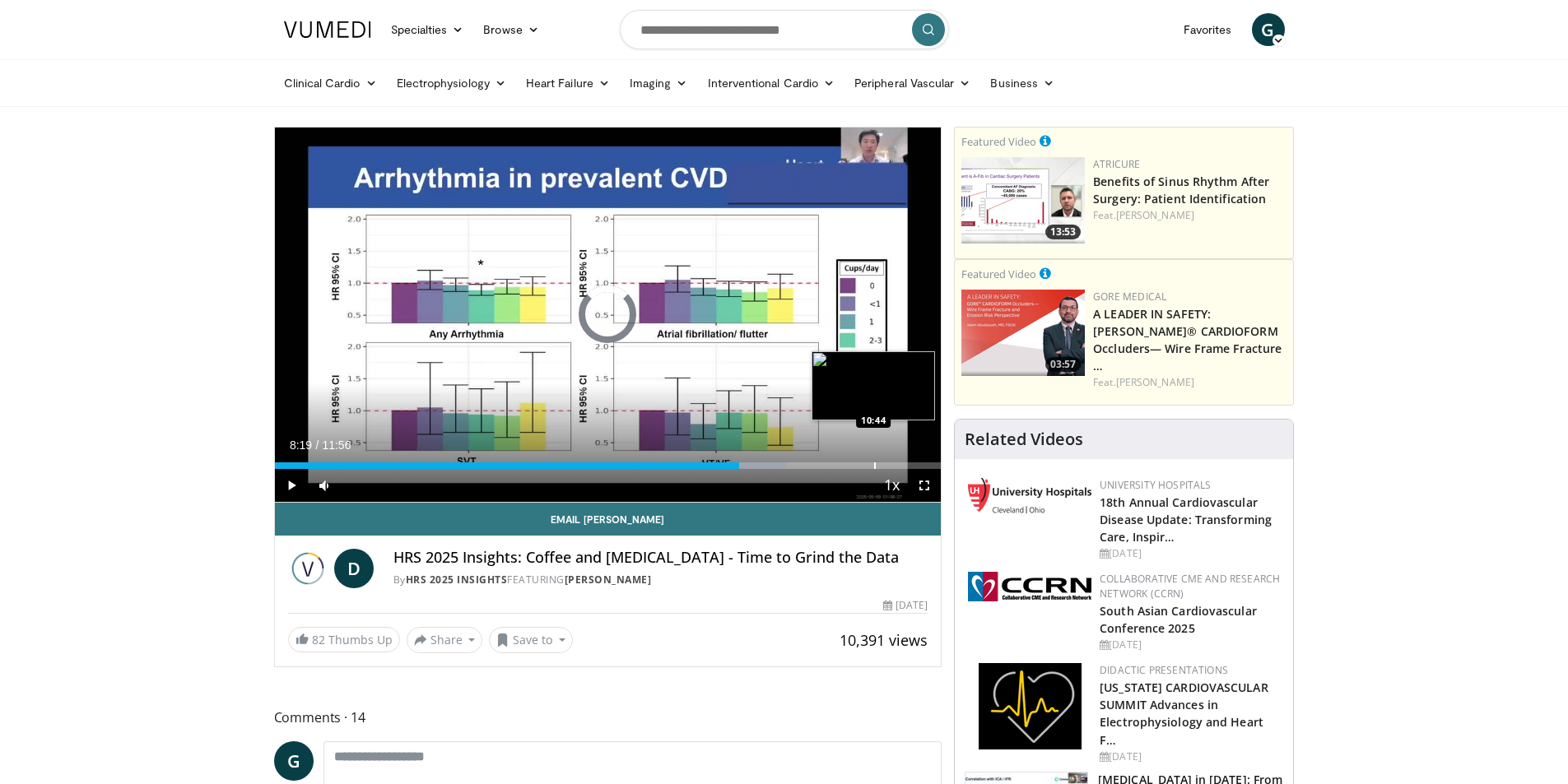
click at [874, 456] on div "Loaded : 76.74% 08:19 10:44" at bounding box center [607, 461] width 666 height 16
click at [891, 459] on div "Loaded : 92.09% 10:45 11:03" at bounding box center [607, 461] width 666 height 16
click at [896, 459] on div "Loaded : 98.26% 11:08 11:06" at bounding box center [607, 461] width 666 height 16
